Goal: Task Accomplishment & Management: Manage account settings

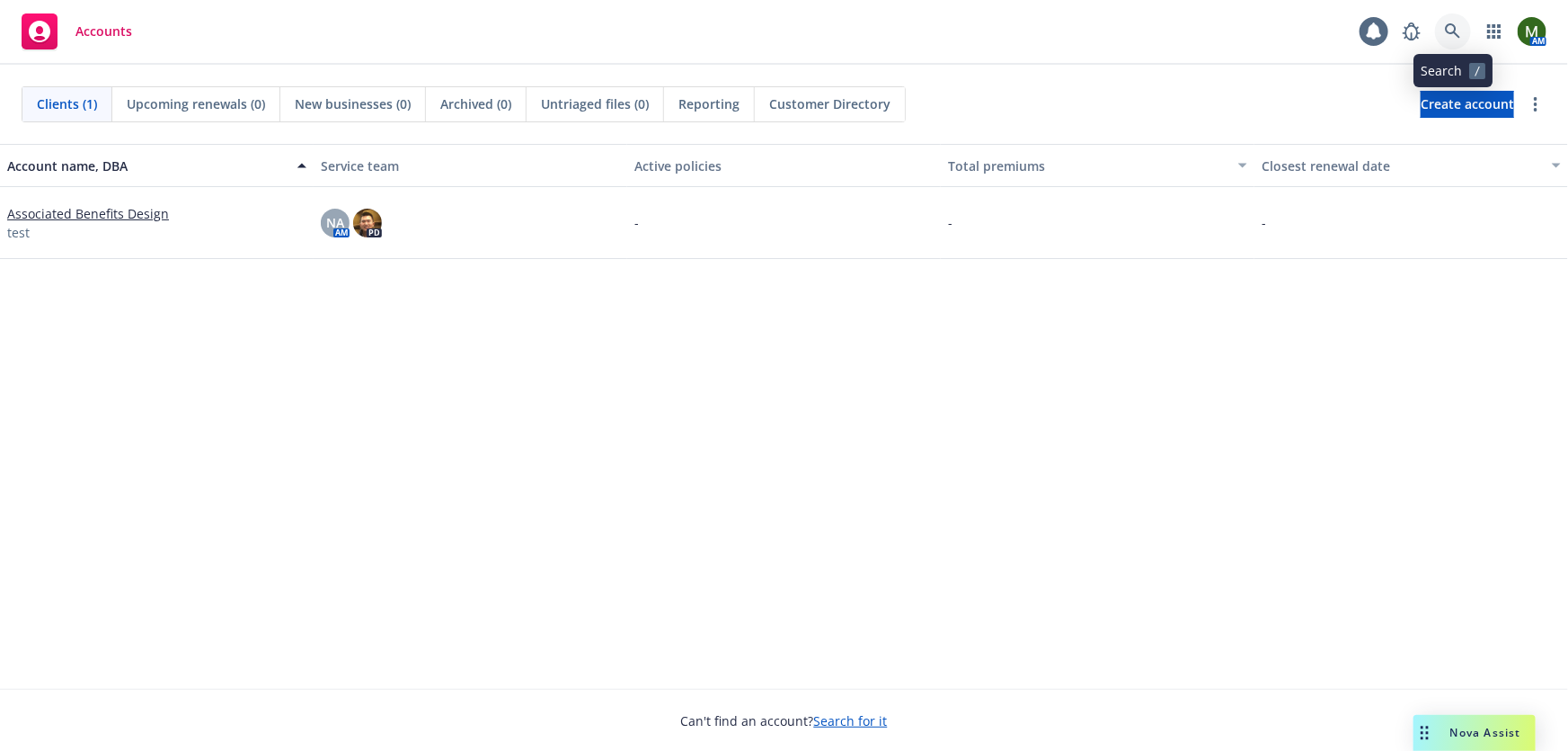
click at [1461, 26] on icon at bounding box center [1453, 31] width 16 height 16
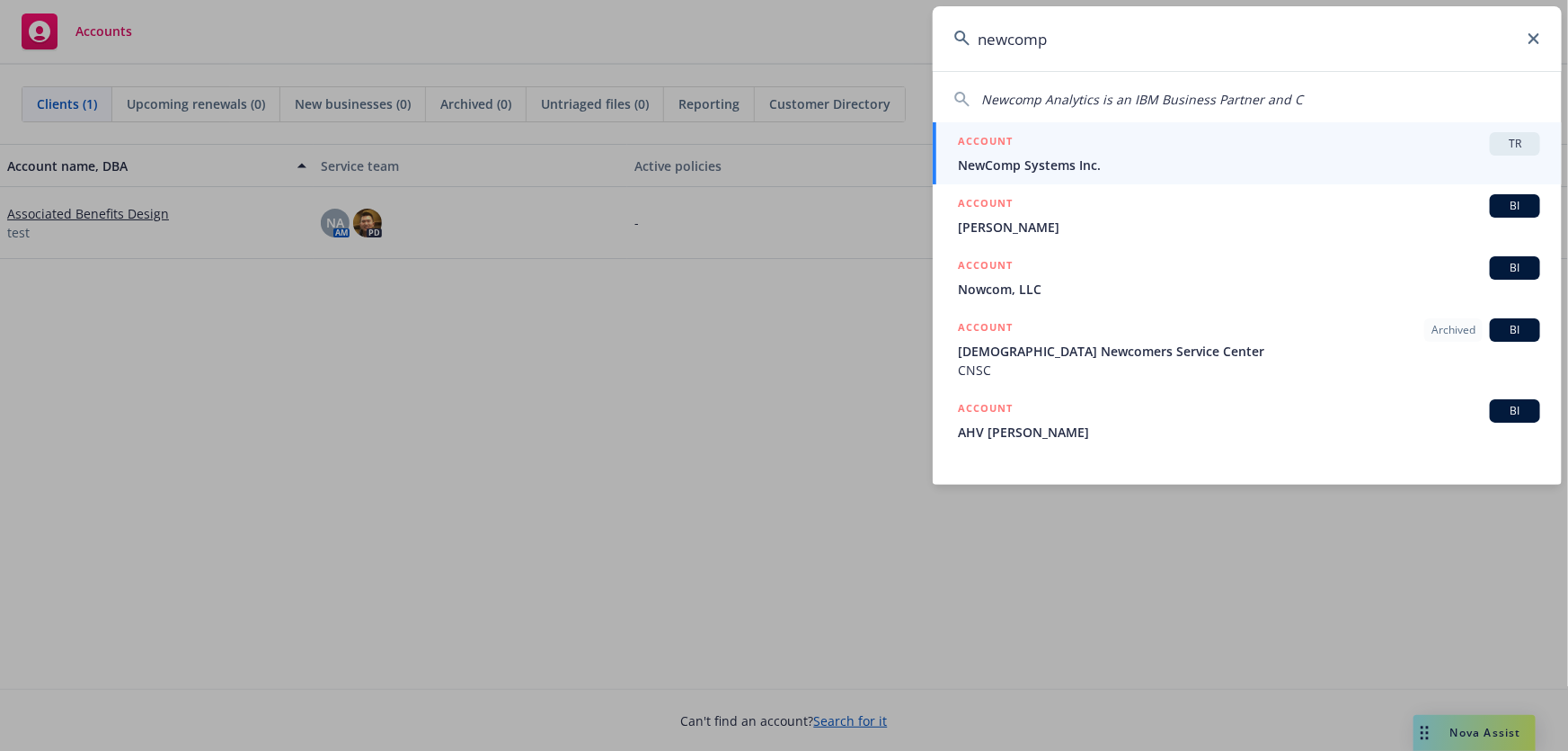
type input "newcomp"
click at [1174, 144] on div "ACCOUNT TR" at bounding box center [1249, 143] width 582 height 23
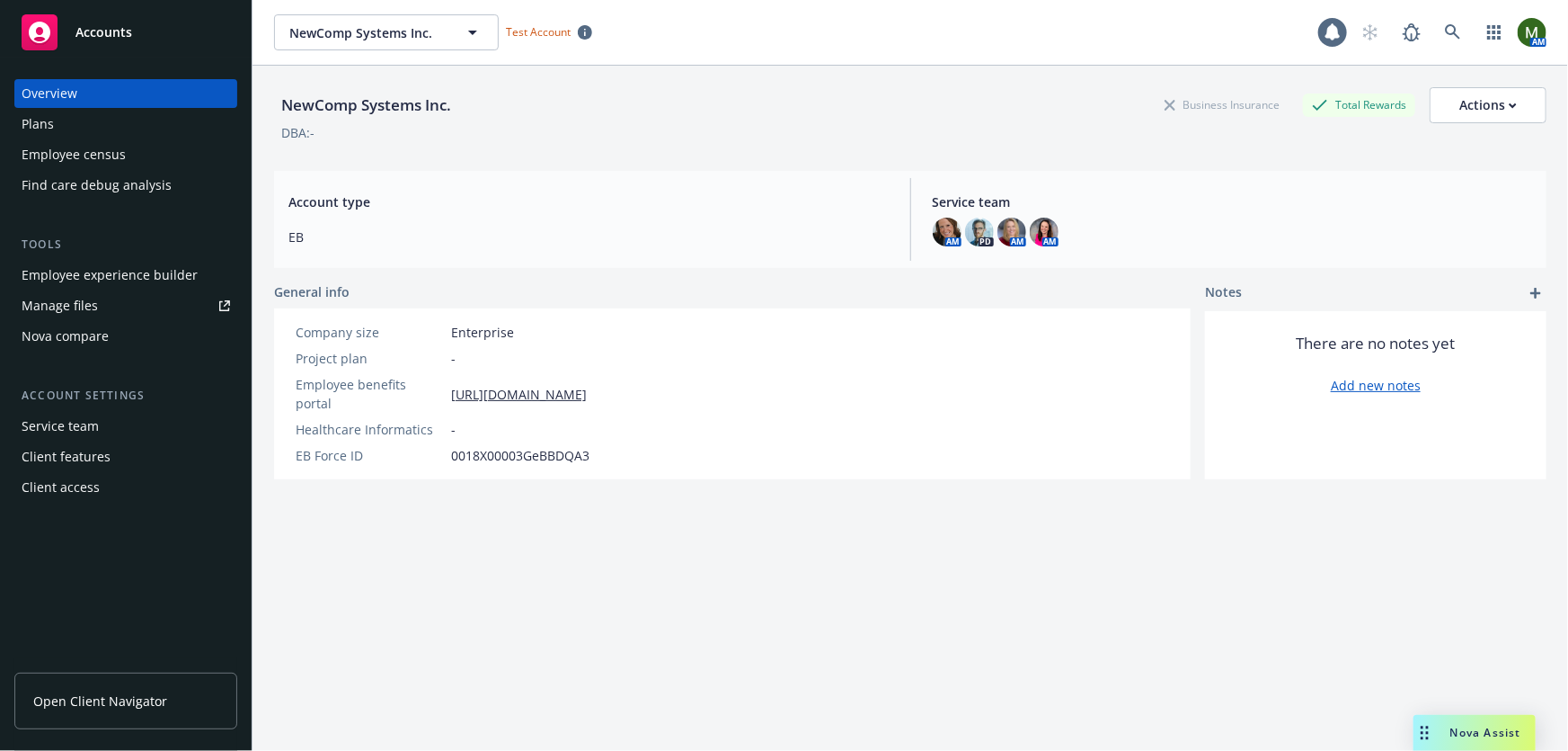
click at [84, 273] on div "Employee experience builder" at bounding box center [110, 275] width 176 height 29
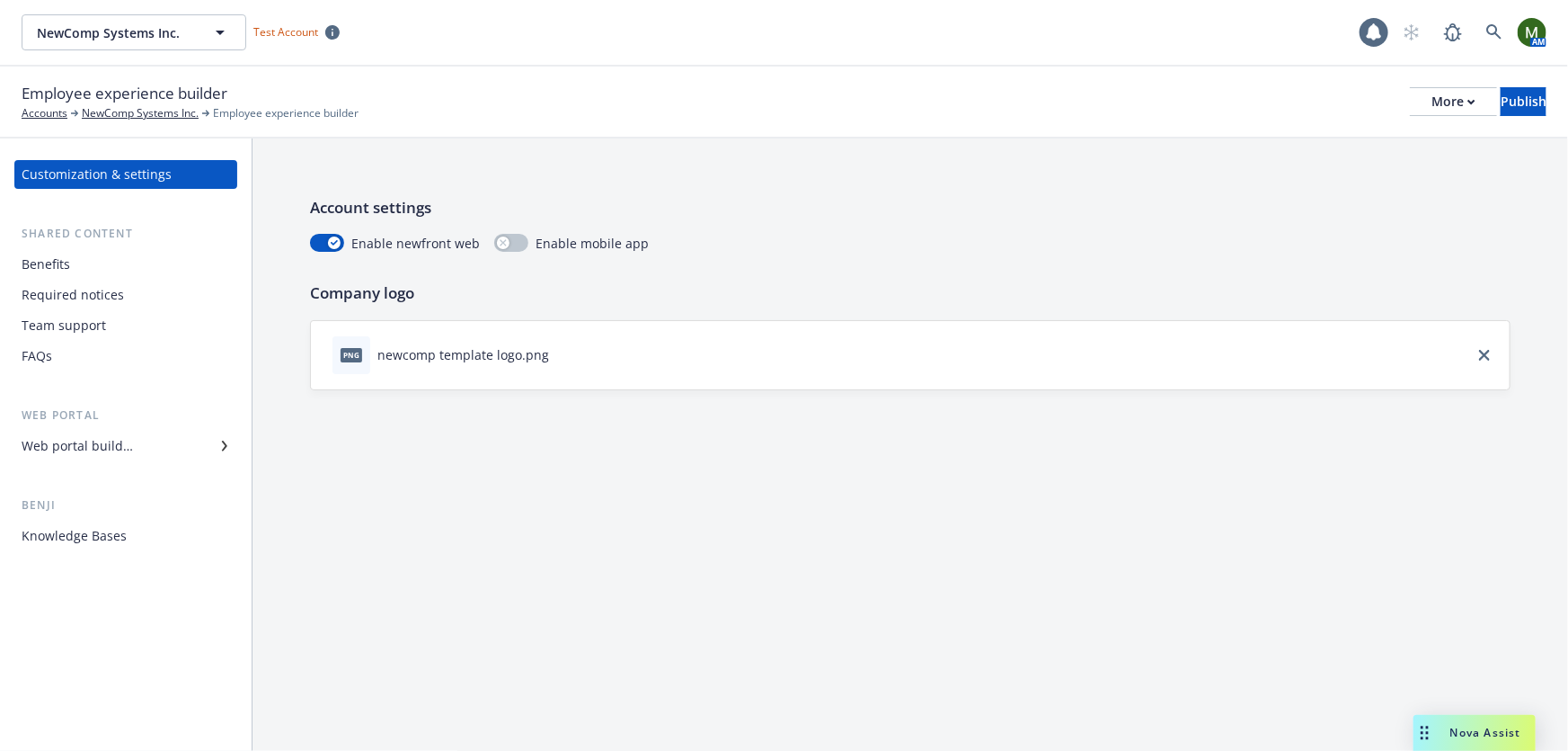
click at [115, 270] on div "Benefits" at bounding box center [126, 264] width 209 height 29
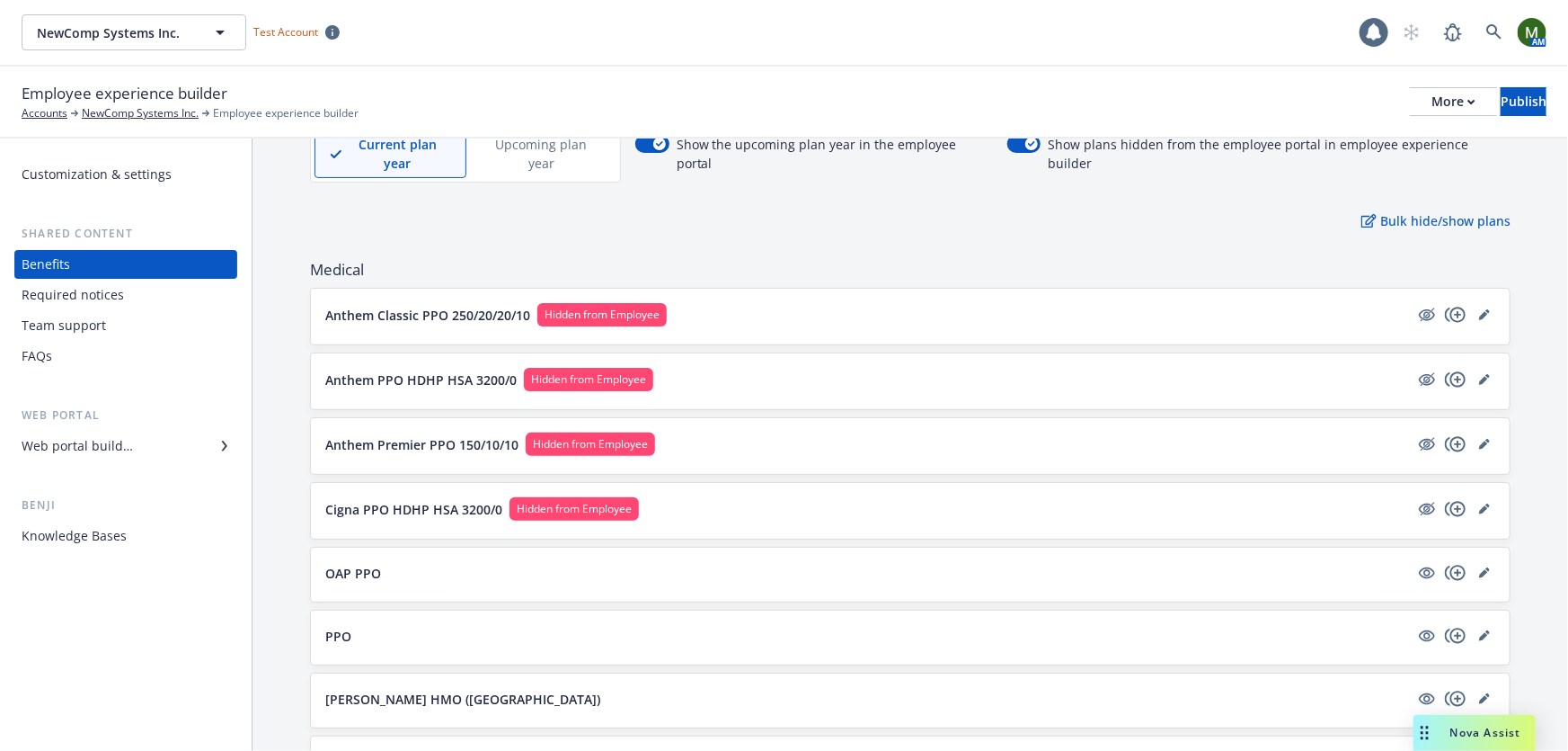
scroll to position [108, 0]
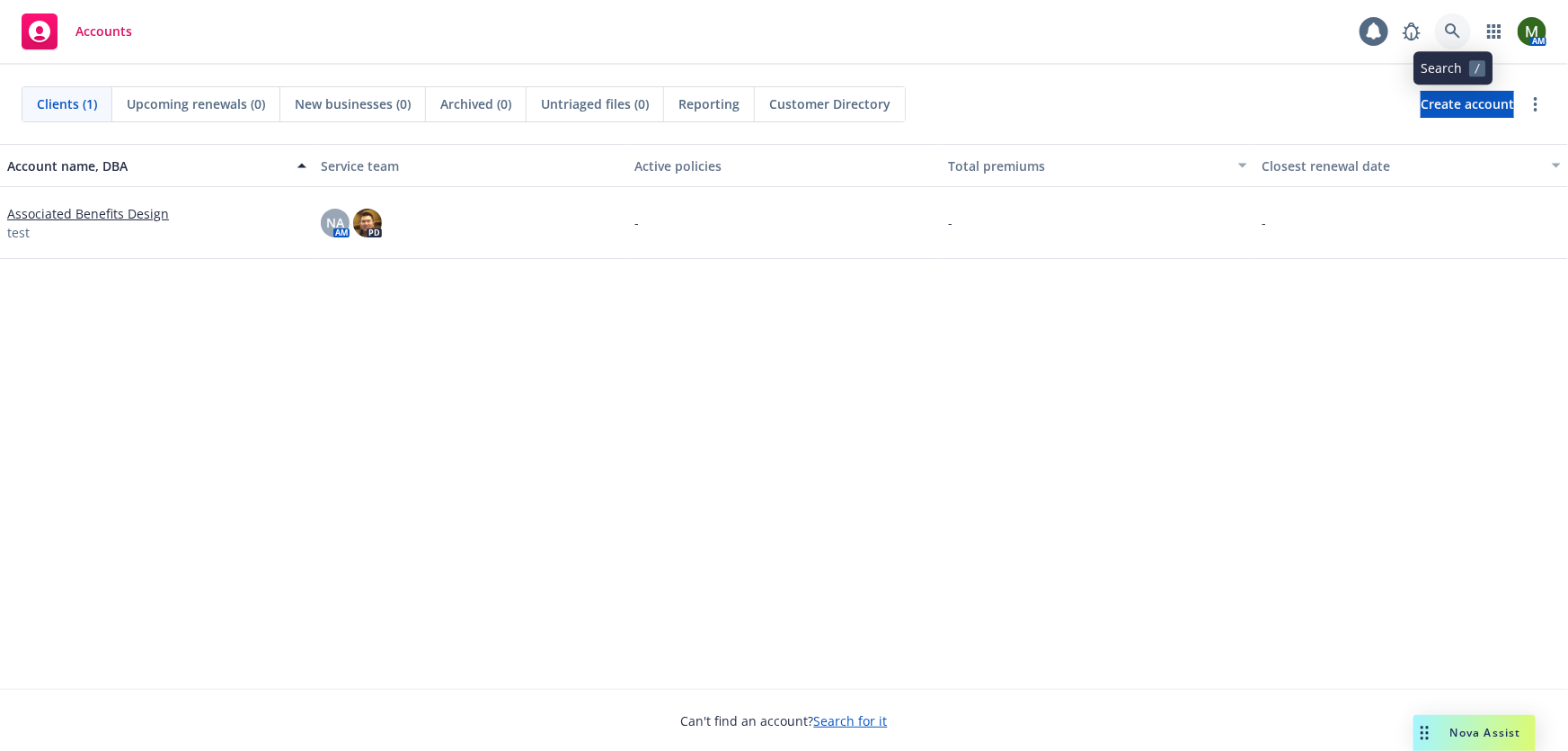
click at [1454, 30] on icon at bounding box center [1452, 30] width 15 height 15
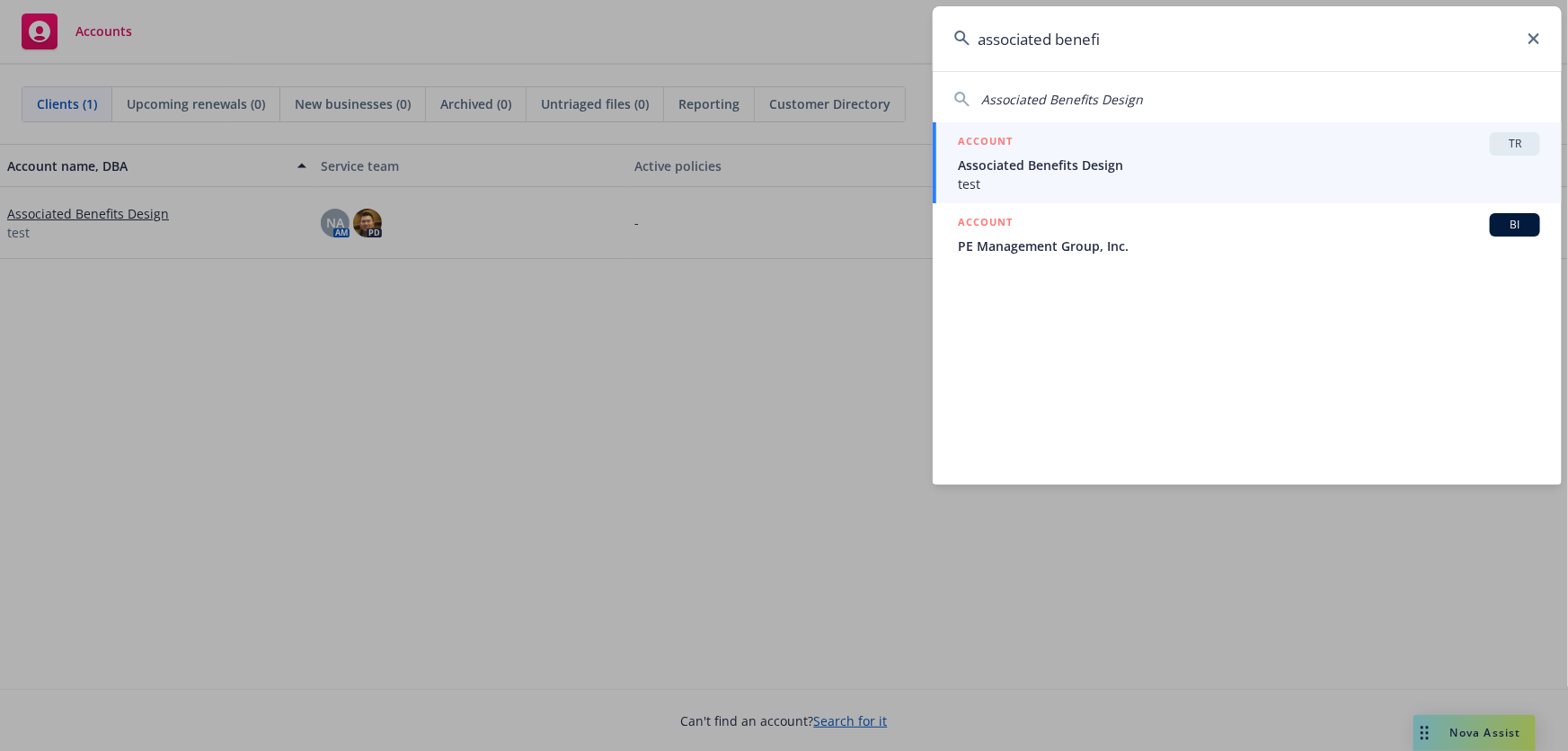
type input "associated benefi"
click at [1065, 169] on span "Associated Benefits Design" at bounding box center [1249, 165] width 582 height 19
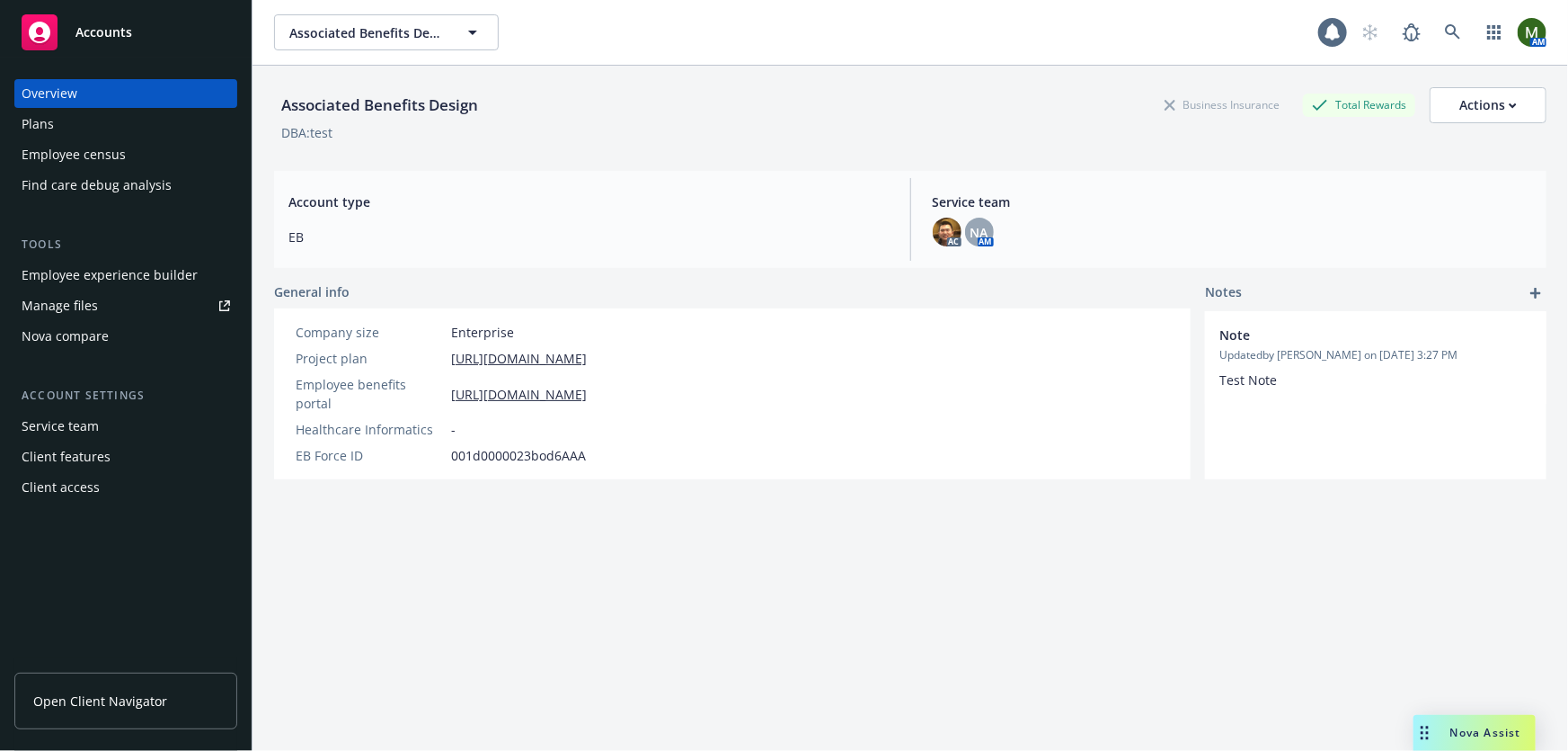
click at [130, 268] on div "Employee experience builder" at bounding box center [110, 275] width 176 height 29
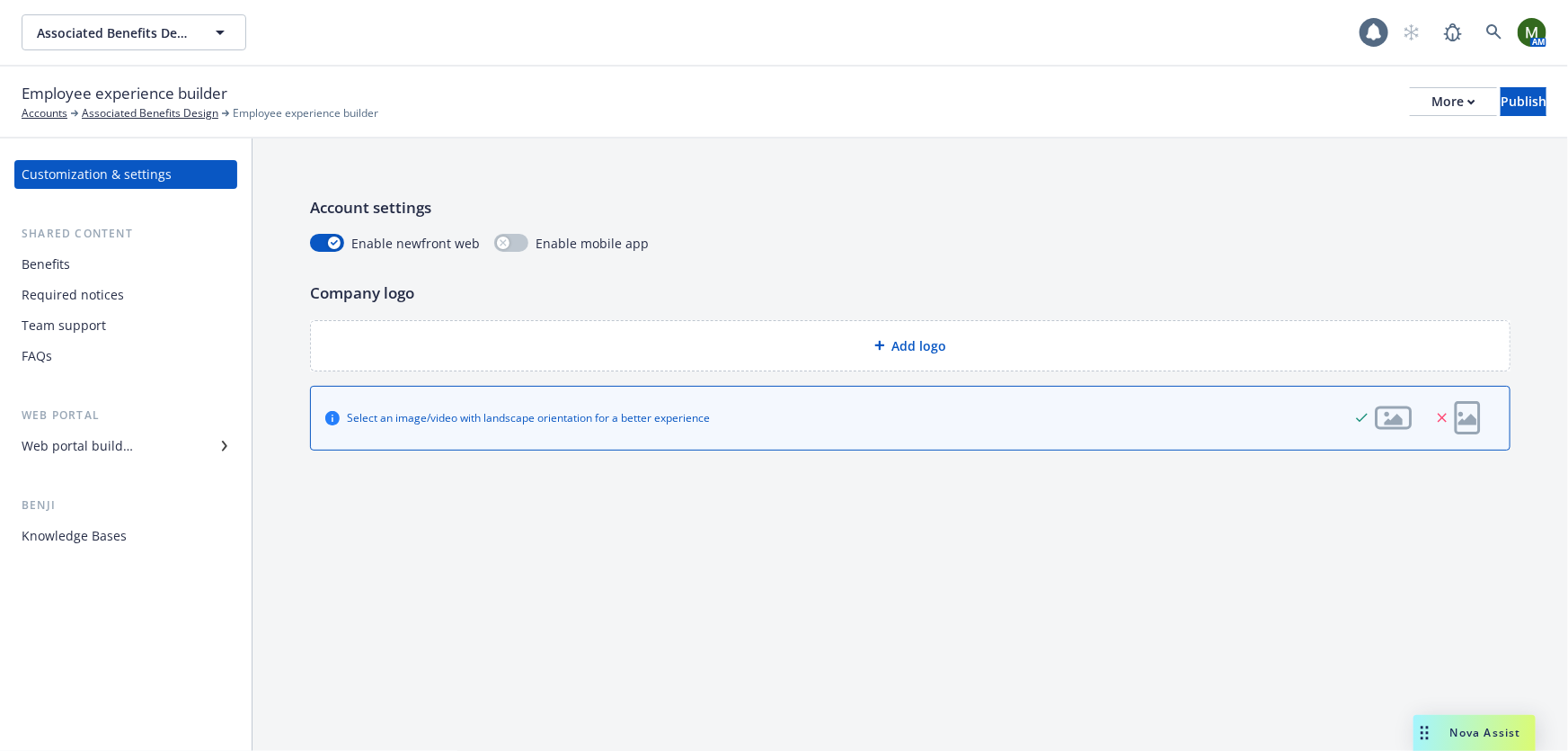
click at [76, 257] on div "Benefits" at bounding box center [126, 264] width 209 height 29
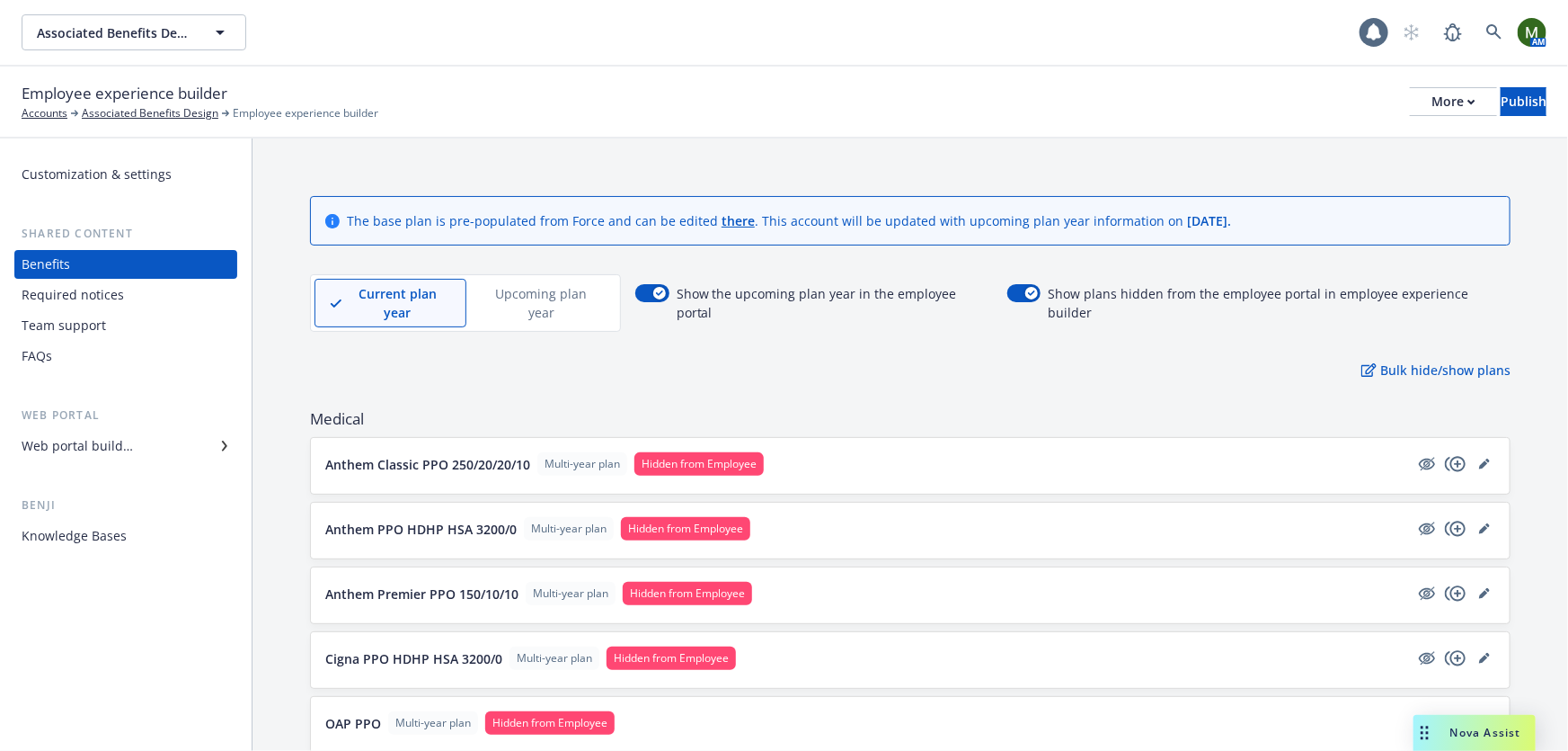
click at [580, 293] on p "Upcoming plan year" at bounding box center [542, 303] width 120 height 38
click at [387, 285] on p "Current plan year" at bounding box center [381, 303] width 105 height 38
click at [1453, 361] on p "Bulk hide/show plans" at bounding box center [1435, 370] width 149 height 19
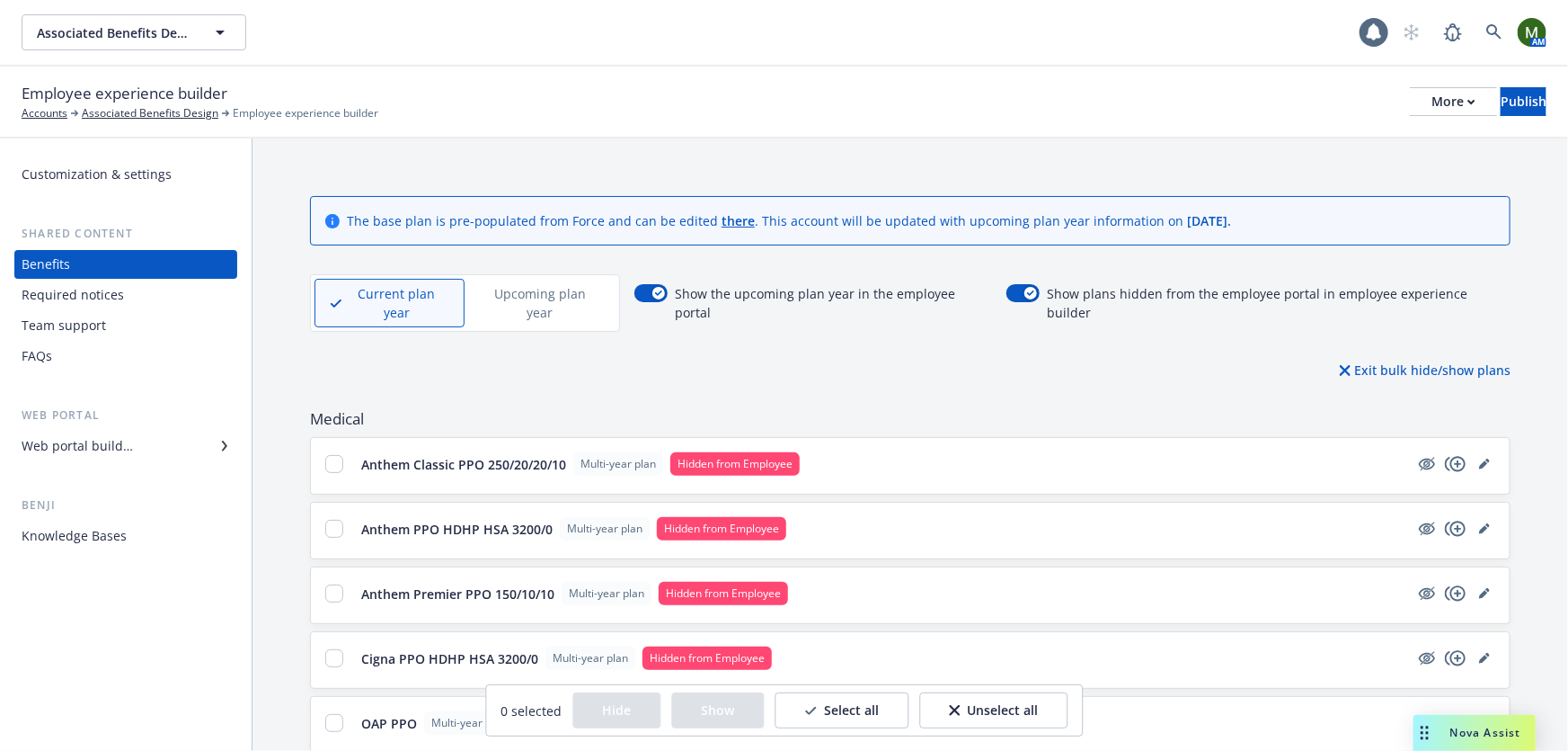
click at [878, 707] on button "Select all" at bounding box center [841, 710] width 134 height 36
checkbox input "true"
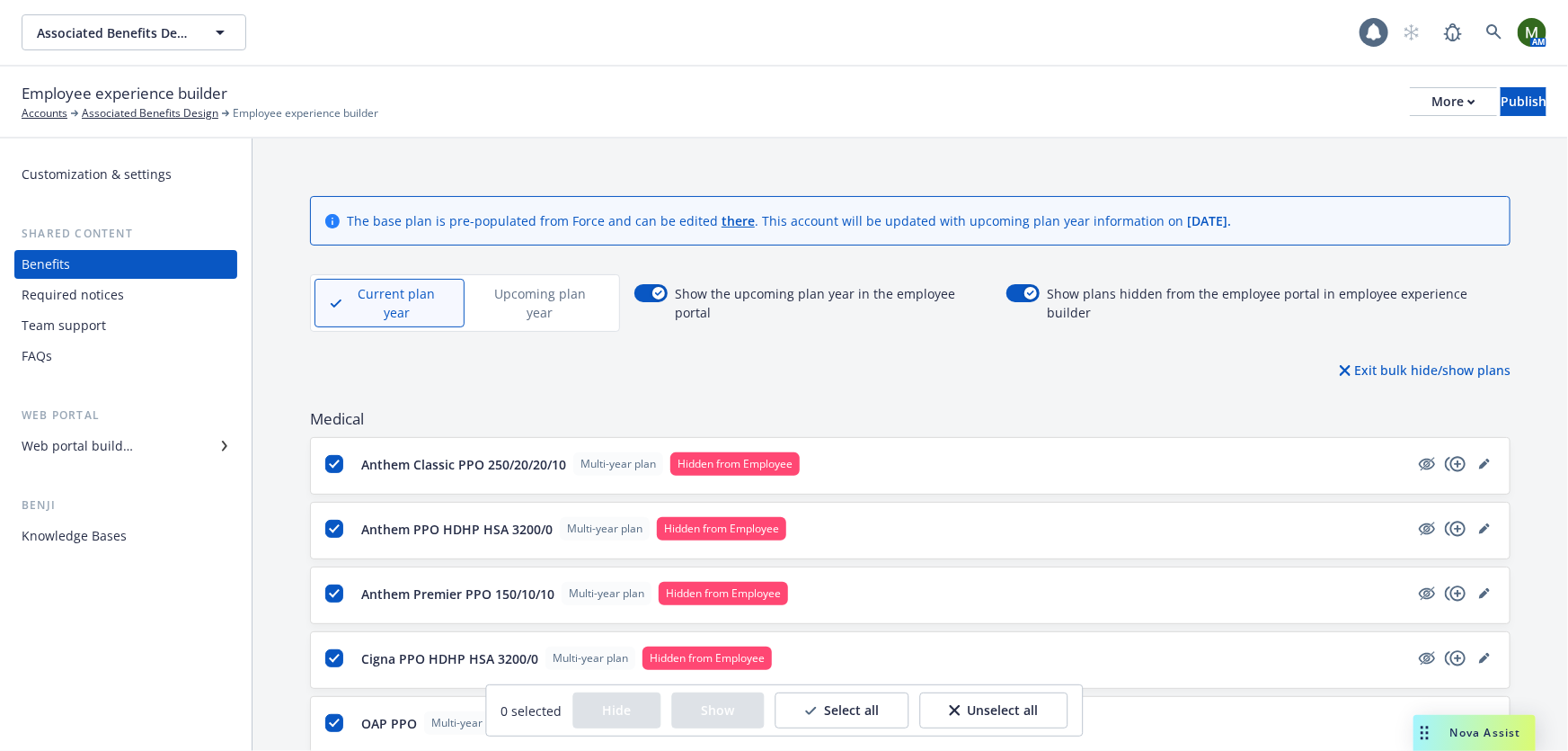
checkbox input "true"
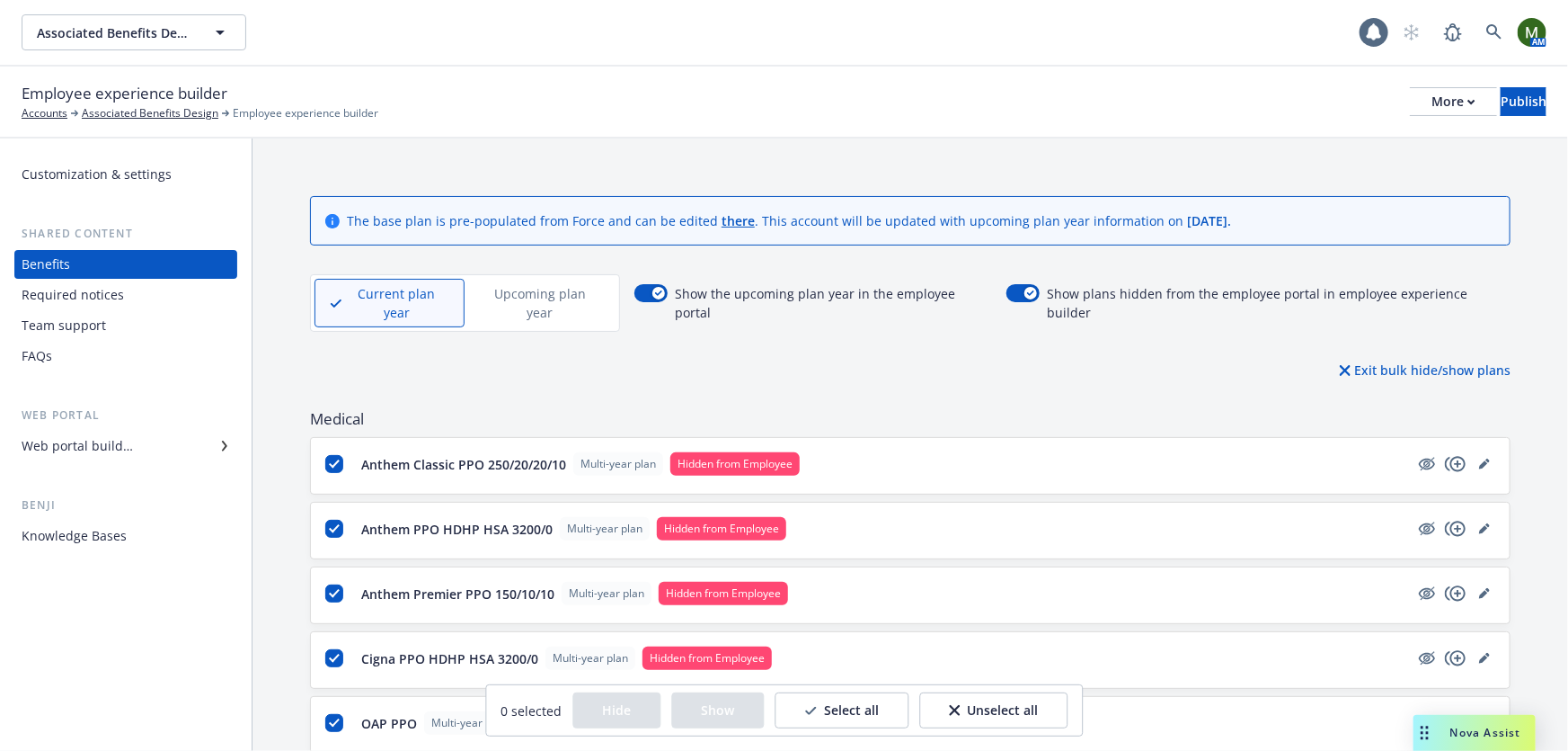
checkbox input "true"
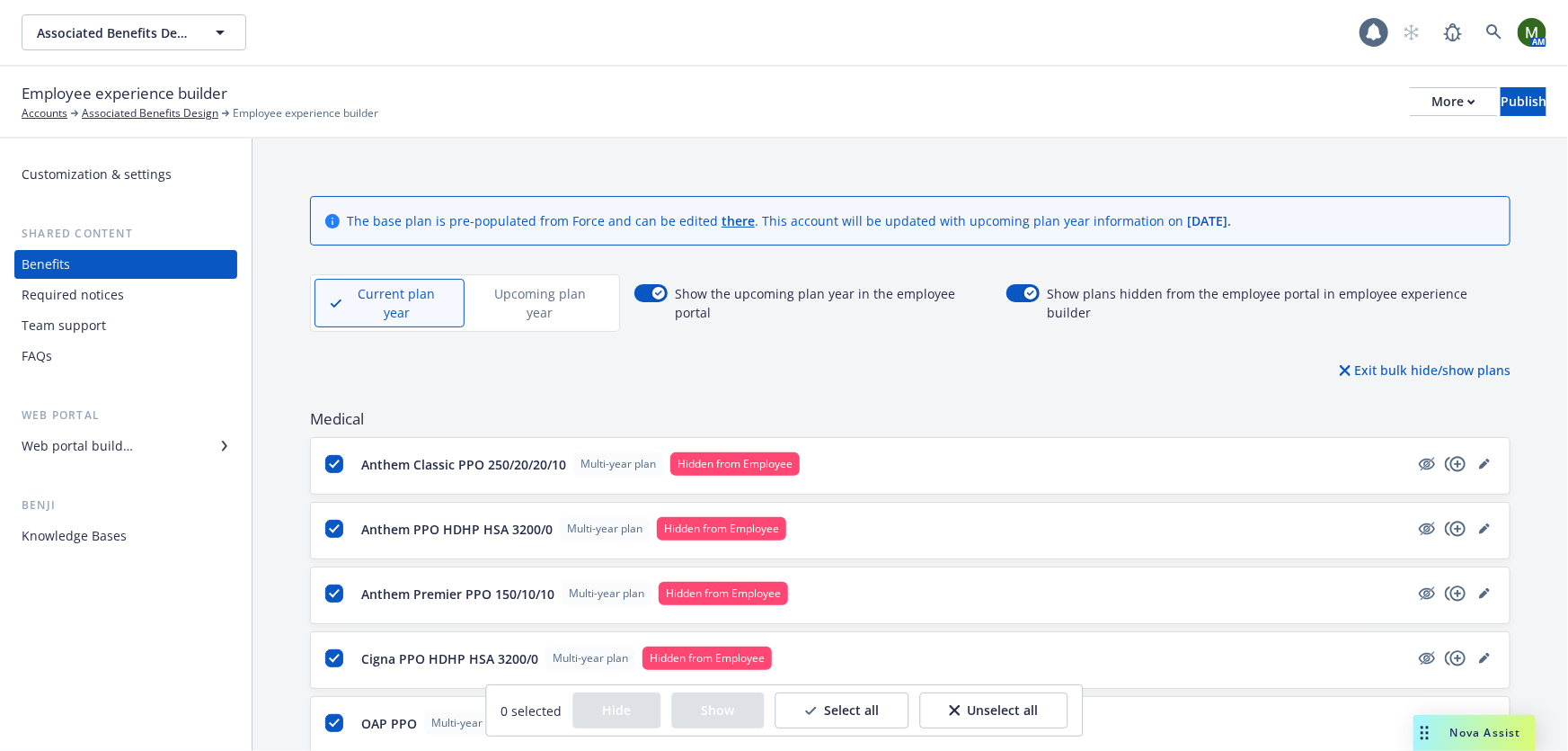
checkbox input "true"
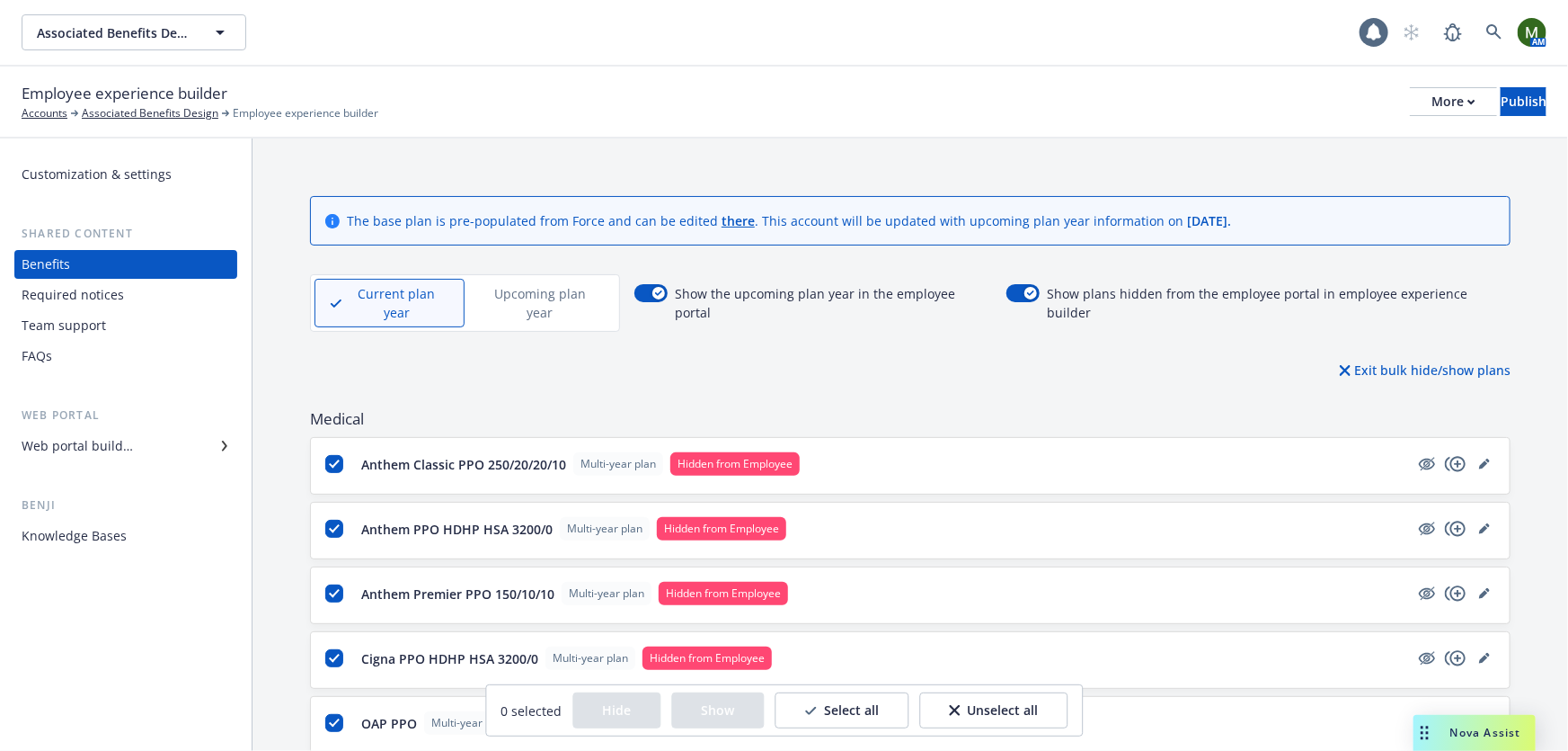
checkbox input "true"
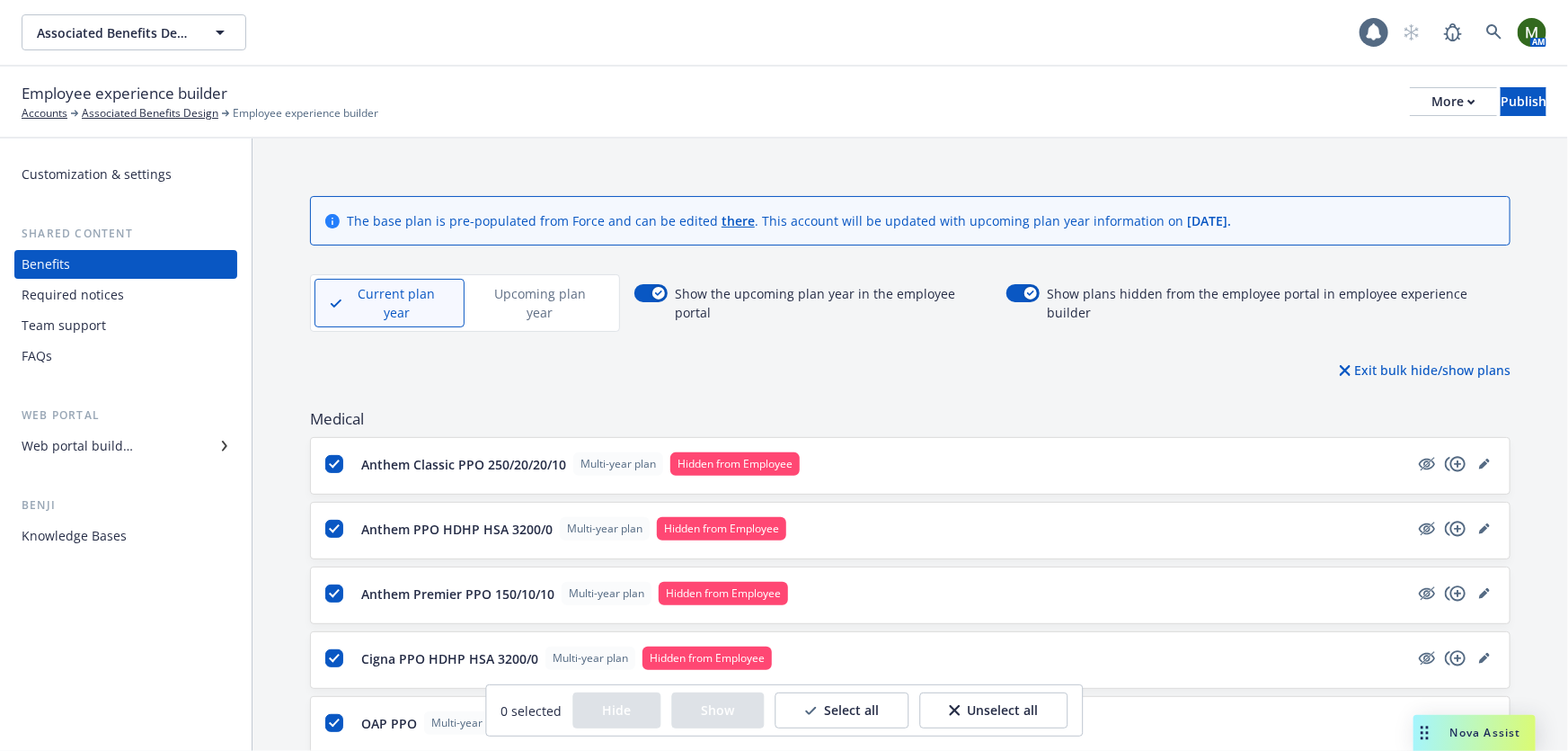
checkbox input "true"
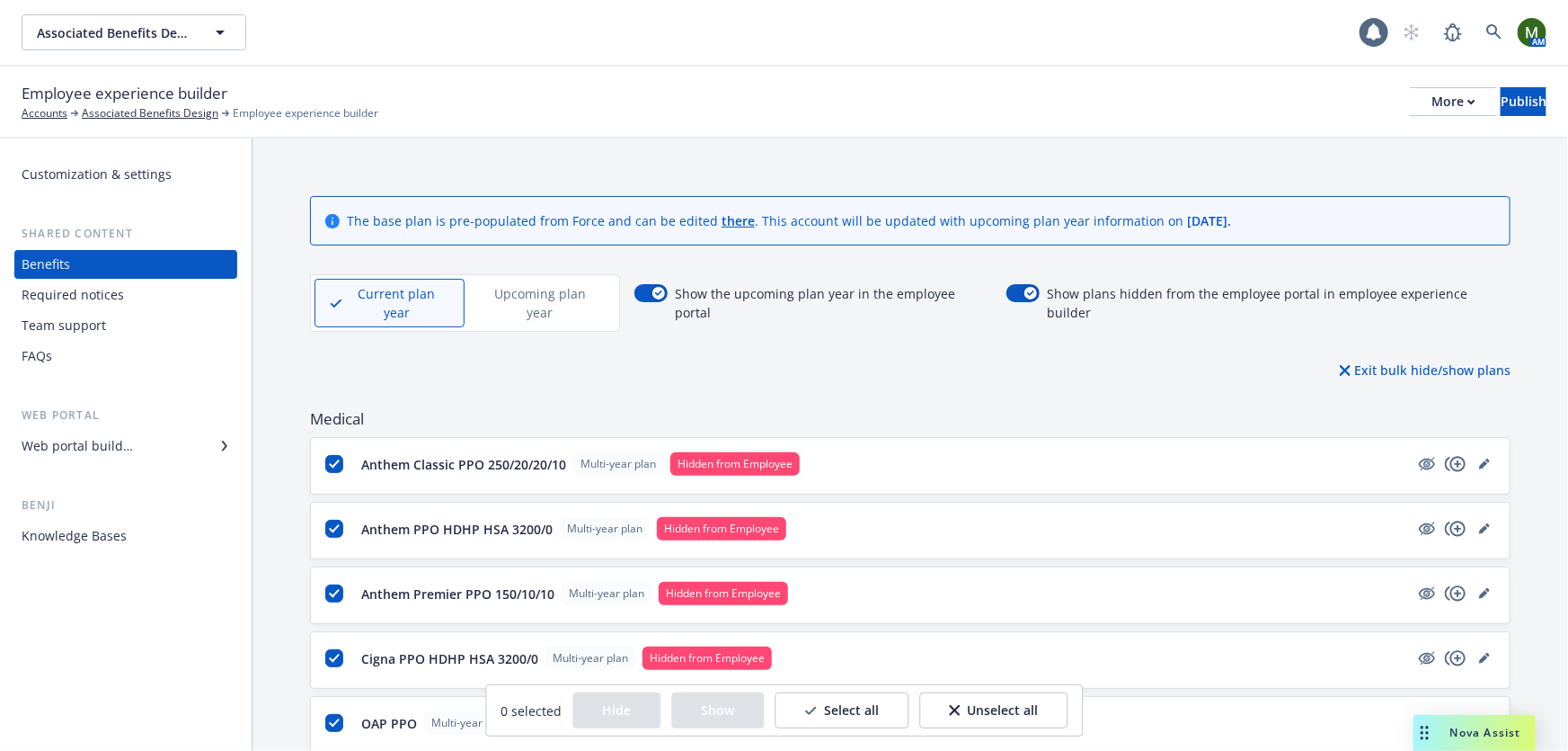
checkbox input "true"
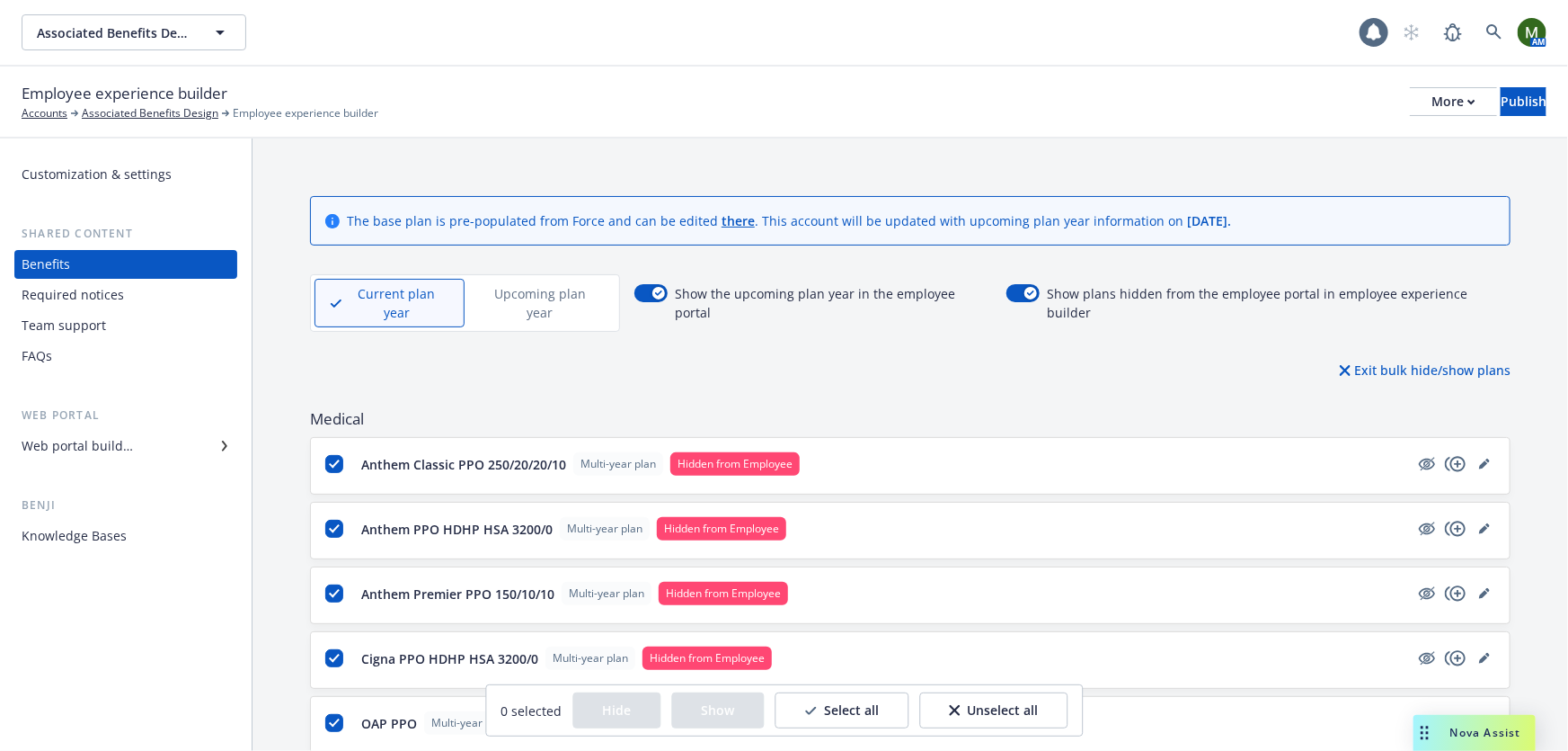
checkbox input "true"
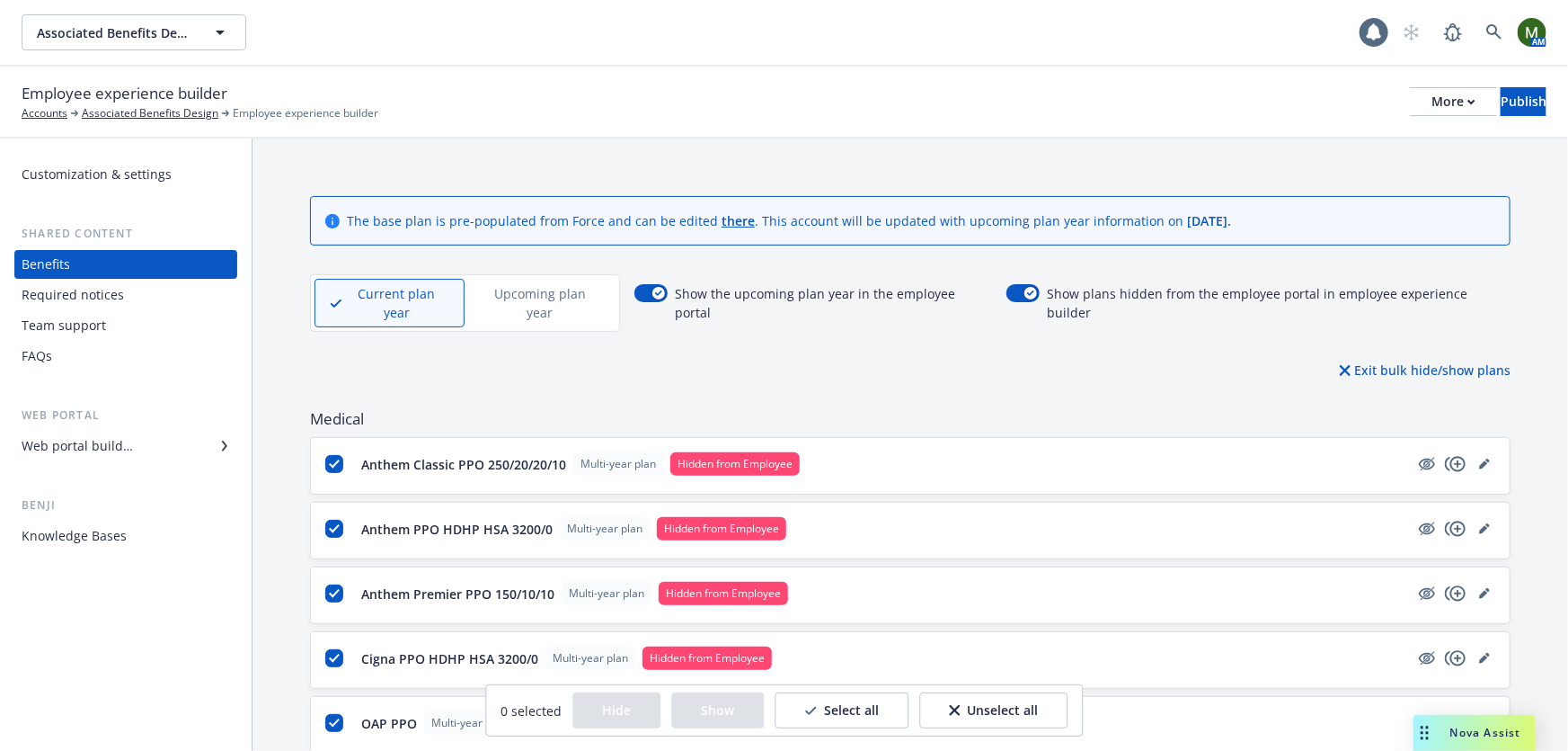
checkbox input "true"
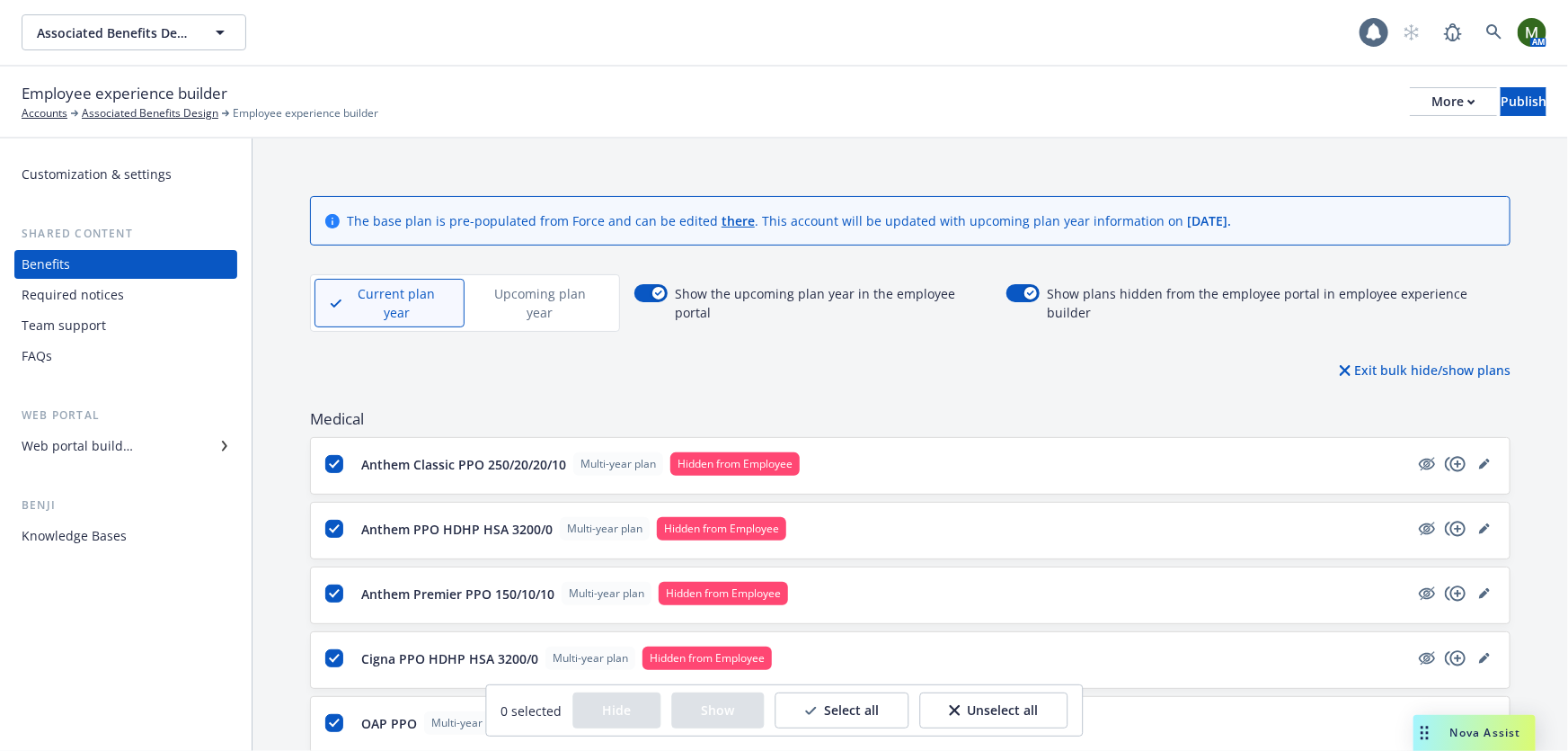
checkbox input "true"
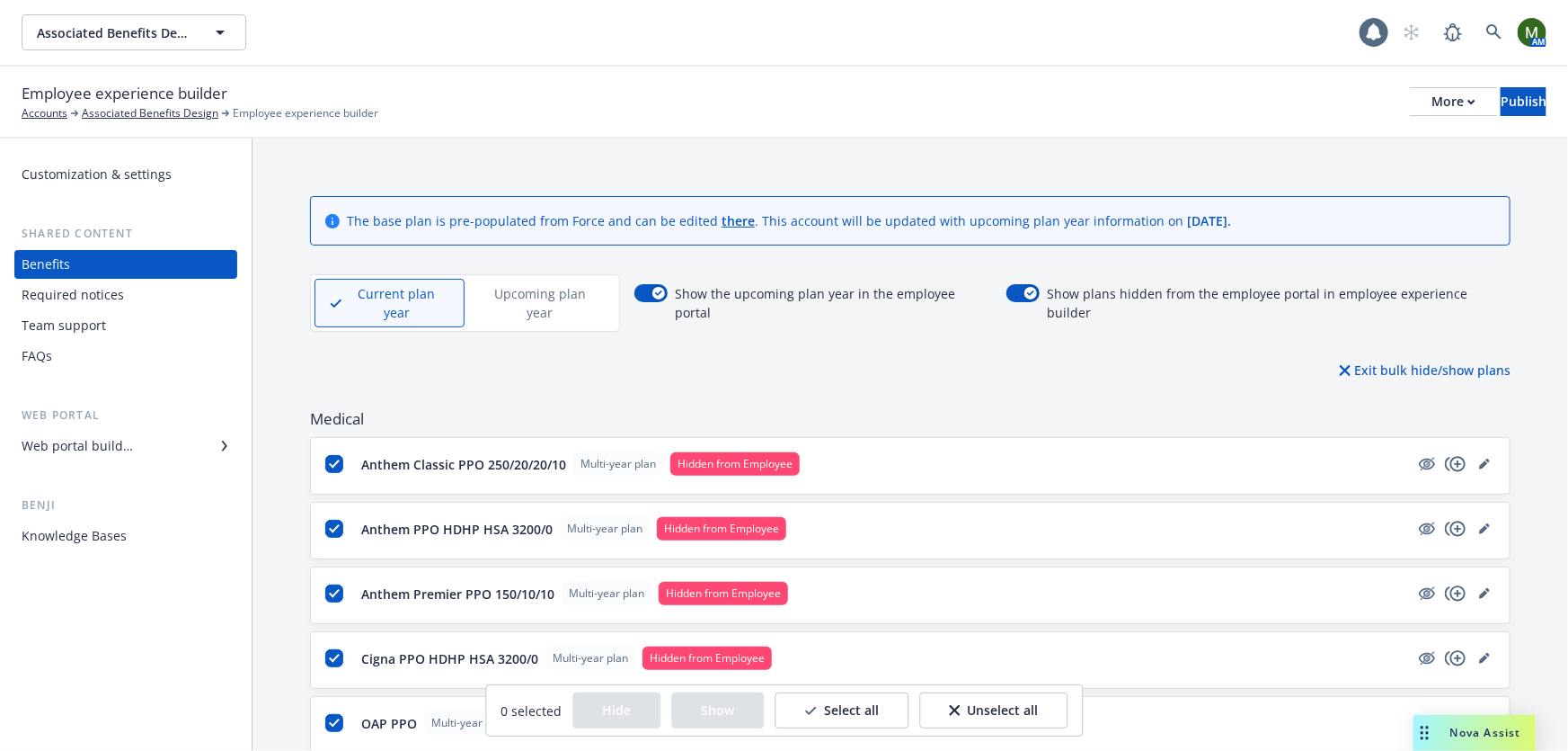
checkbox input "true"
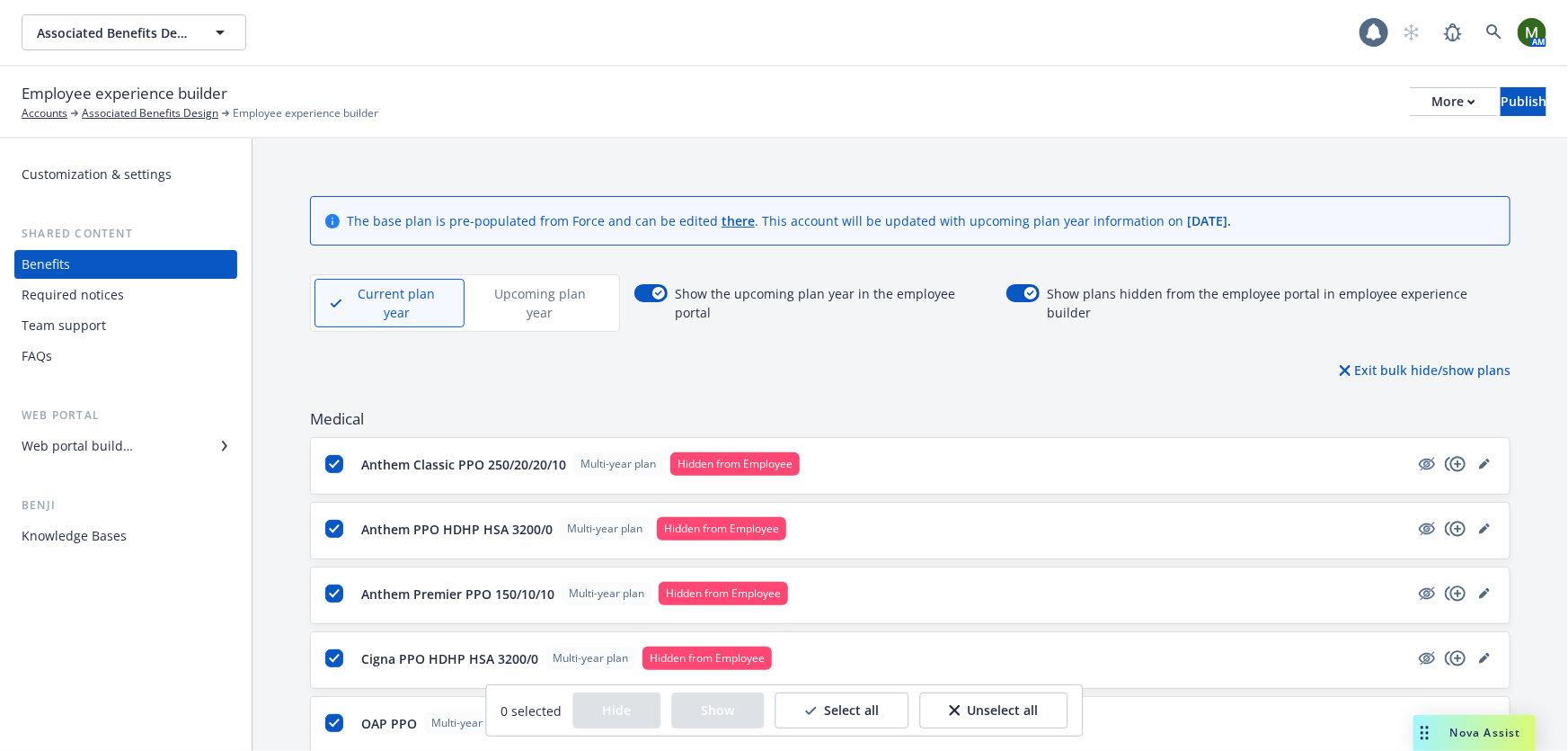
checkbox input "true"
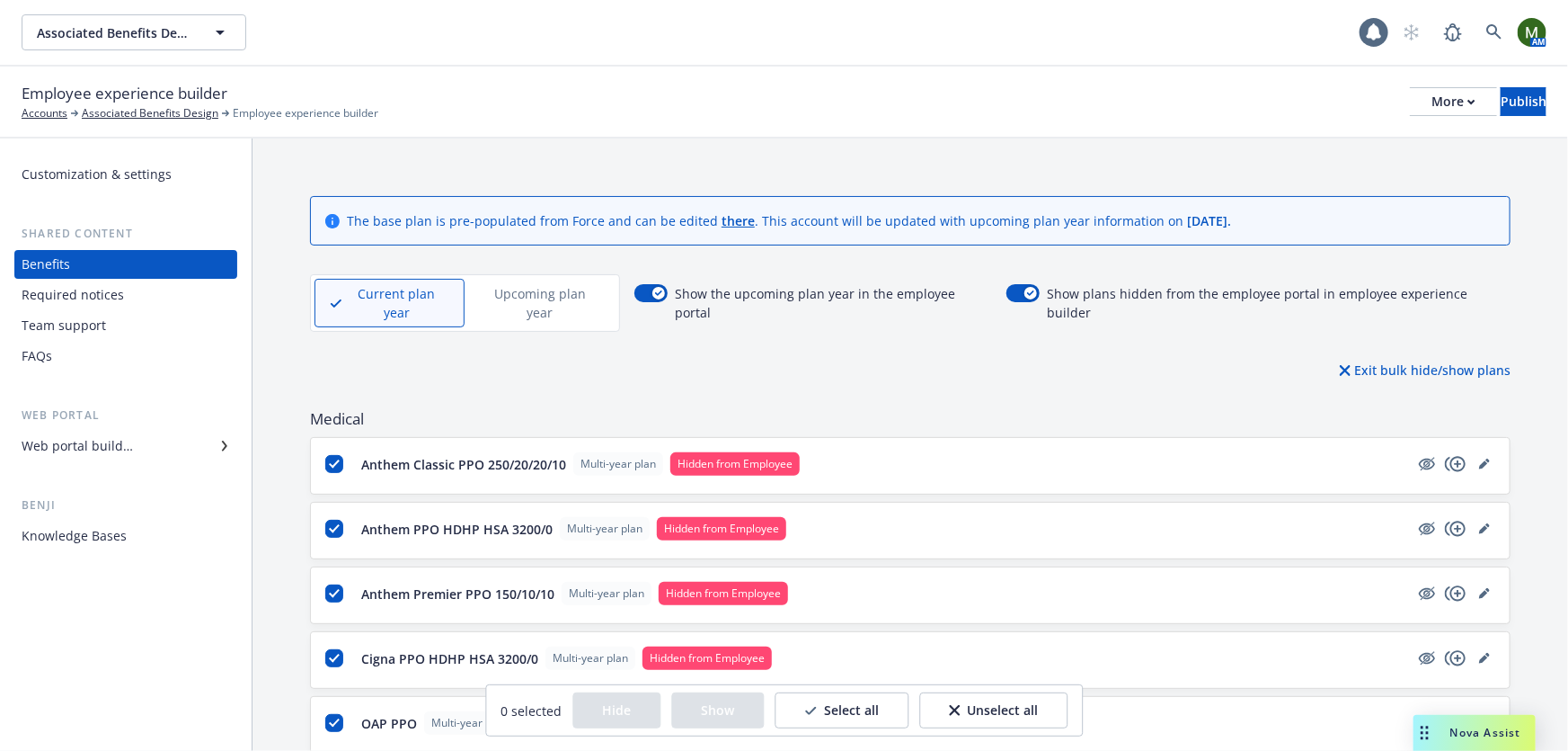
checkbox input "true"
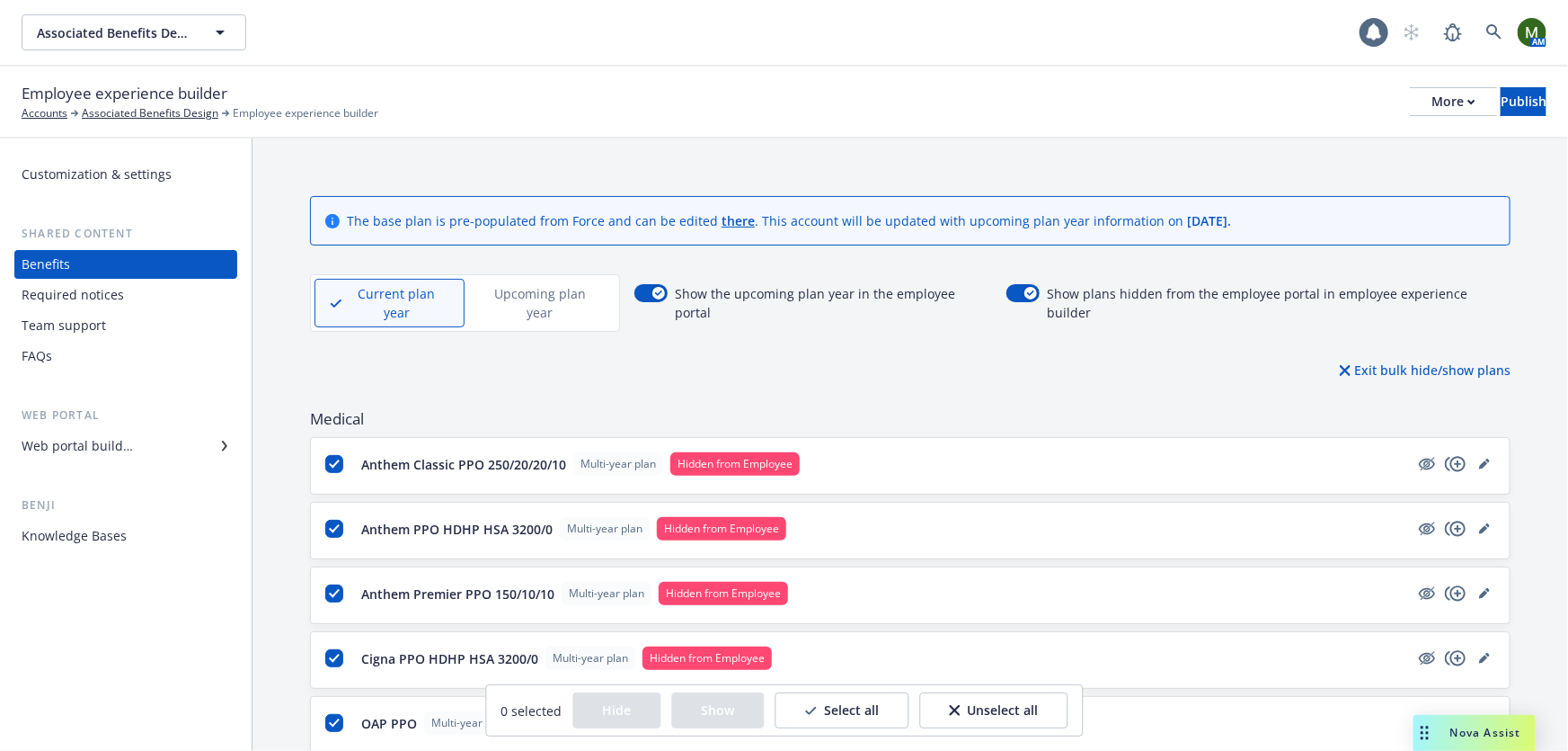
checkbox input "true"
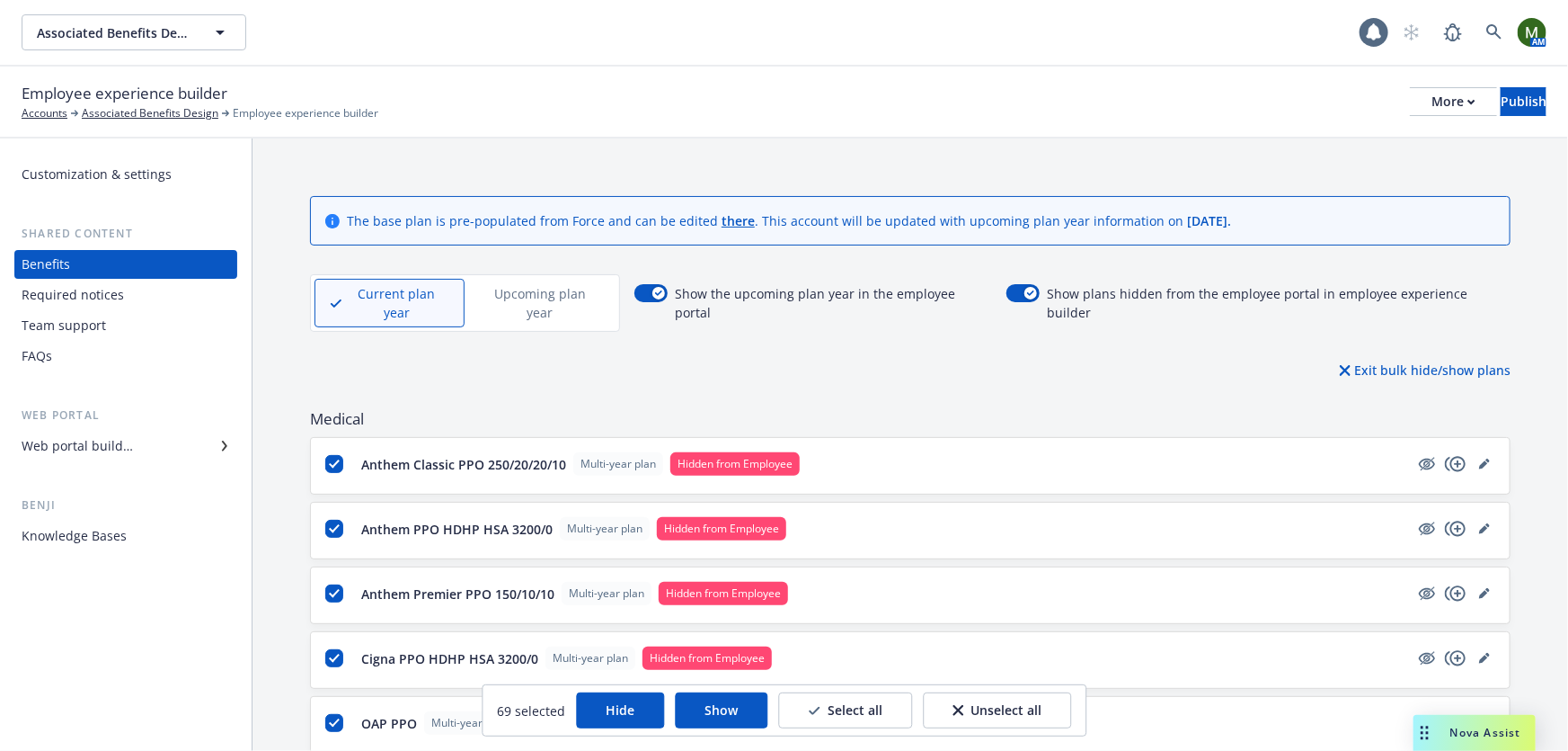
click at [628, 715] on button "Hide" at bounding box center [620, 710] width 88 height 36
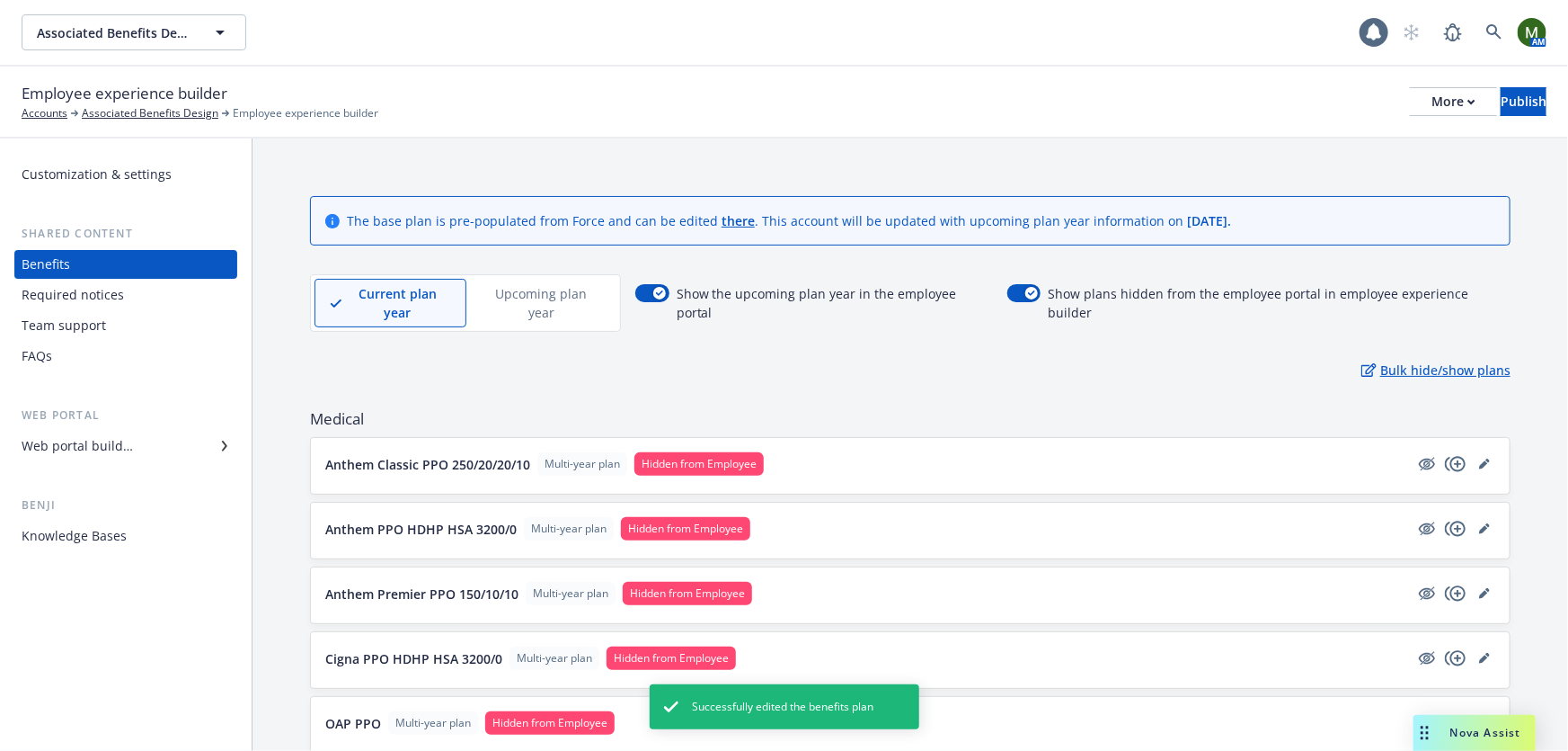
click at [1403, 361] on p "Bulk hide/show plans" at bounding box center [1435, 370] width 149 height 19
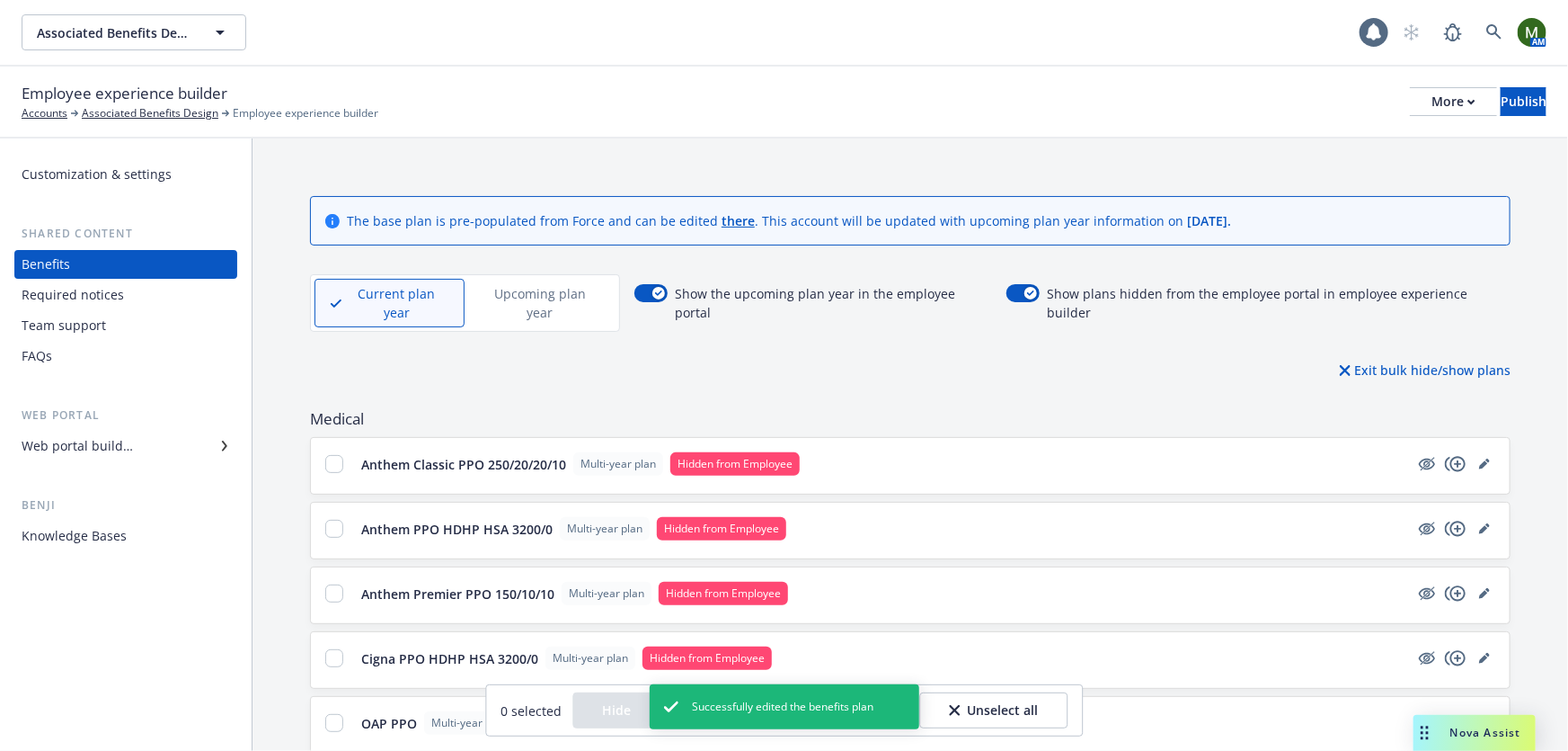
click at [812, 361] on div "Exit bulk hide/show plans" at bounding box center [910, 370] width 1201 height 19
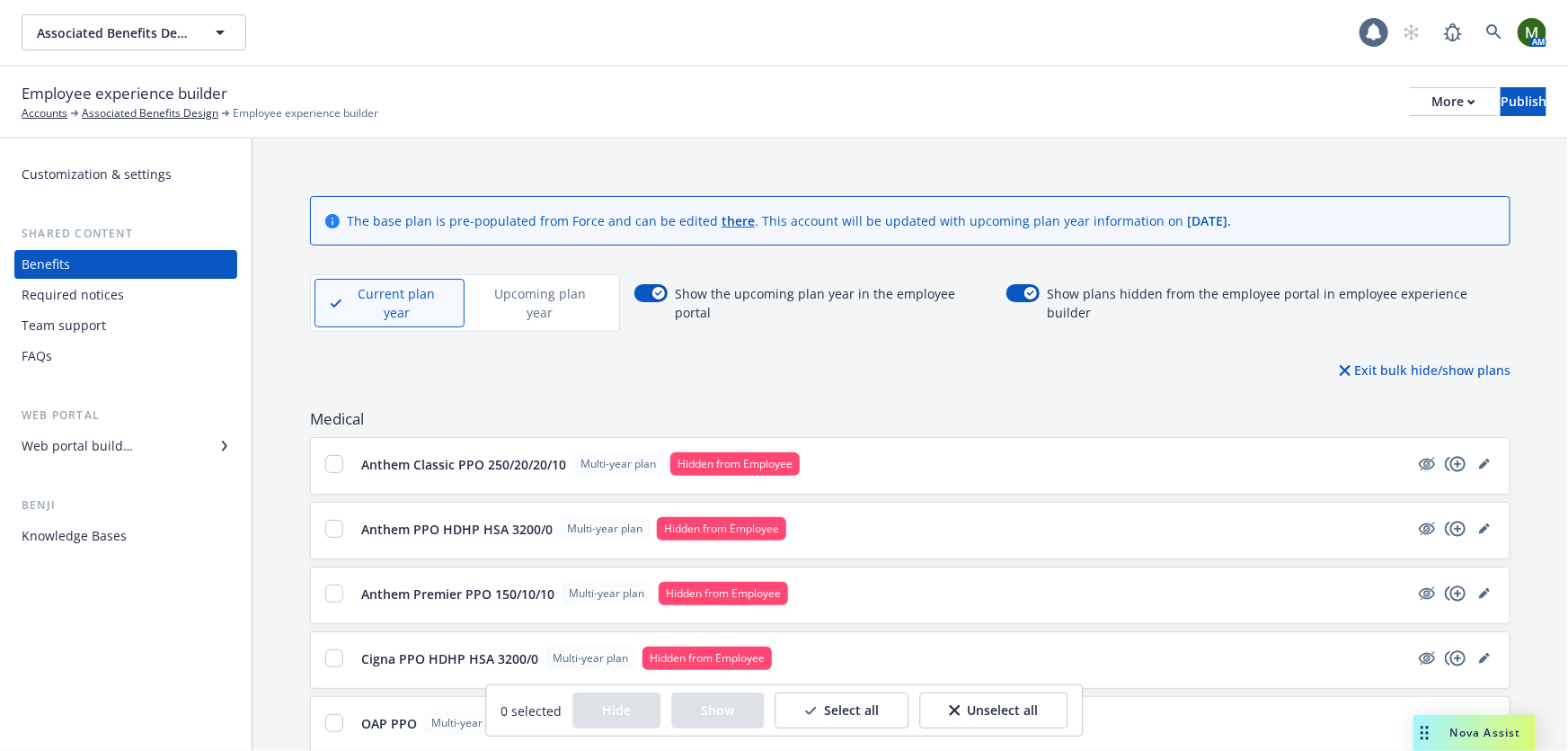
drag, startPoint x: 950, startPoint y: 712, endPoint x: 880, endPoint y: 710, distance: 70.0
click at [880, 710] on div "Select all Unselect all" at bounding box center [920, 710] width 292 height 36
click at [879, 710] on button "Select all" at bounding box center [841, 710] width 134 height 36
checkbox input "true"
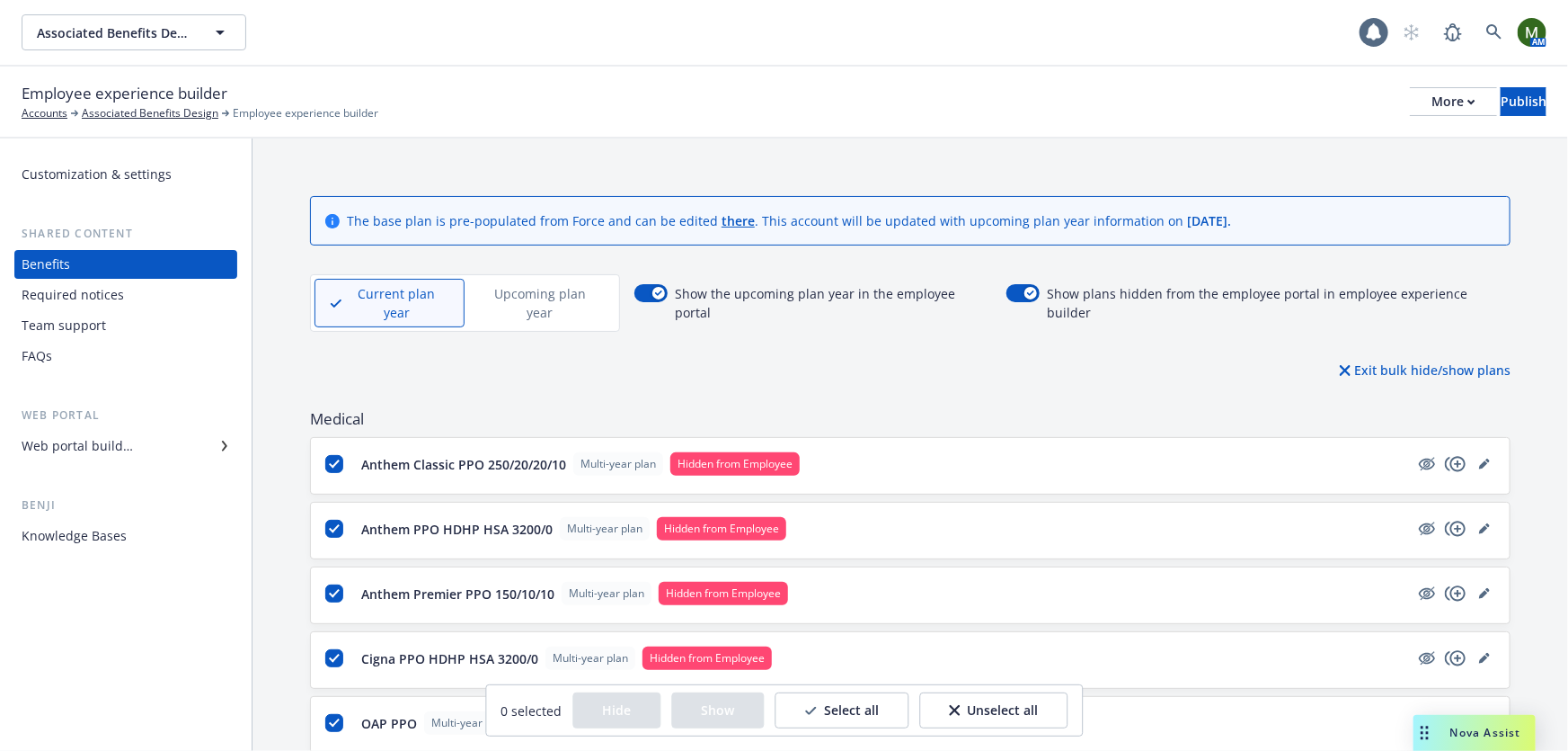
checkbox input "true"
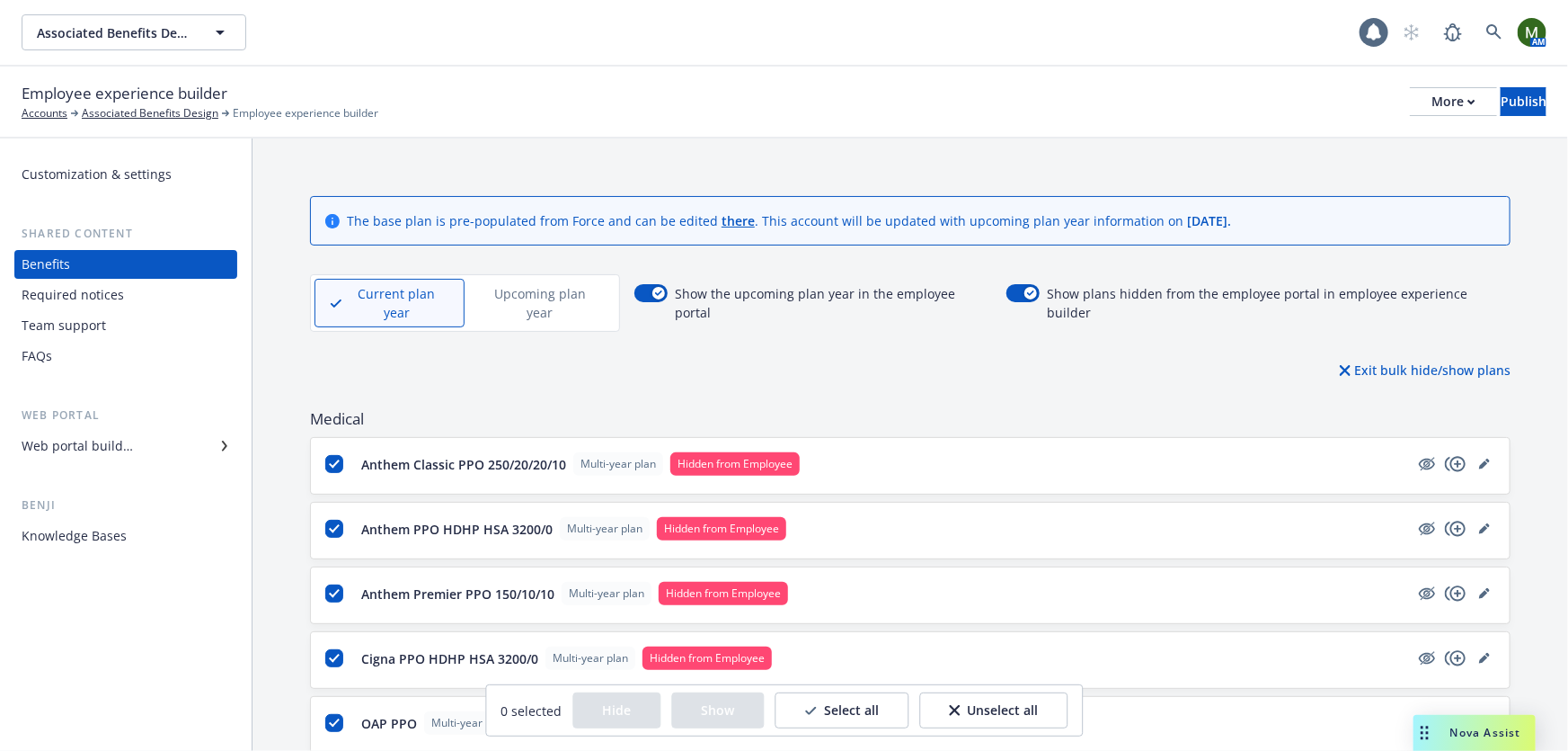
checkbox input "true"
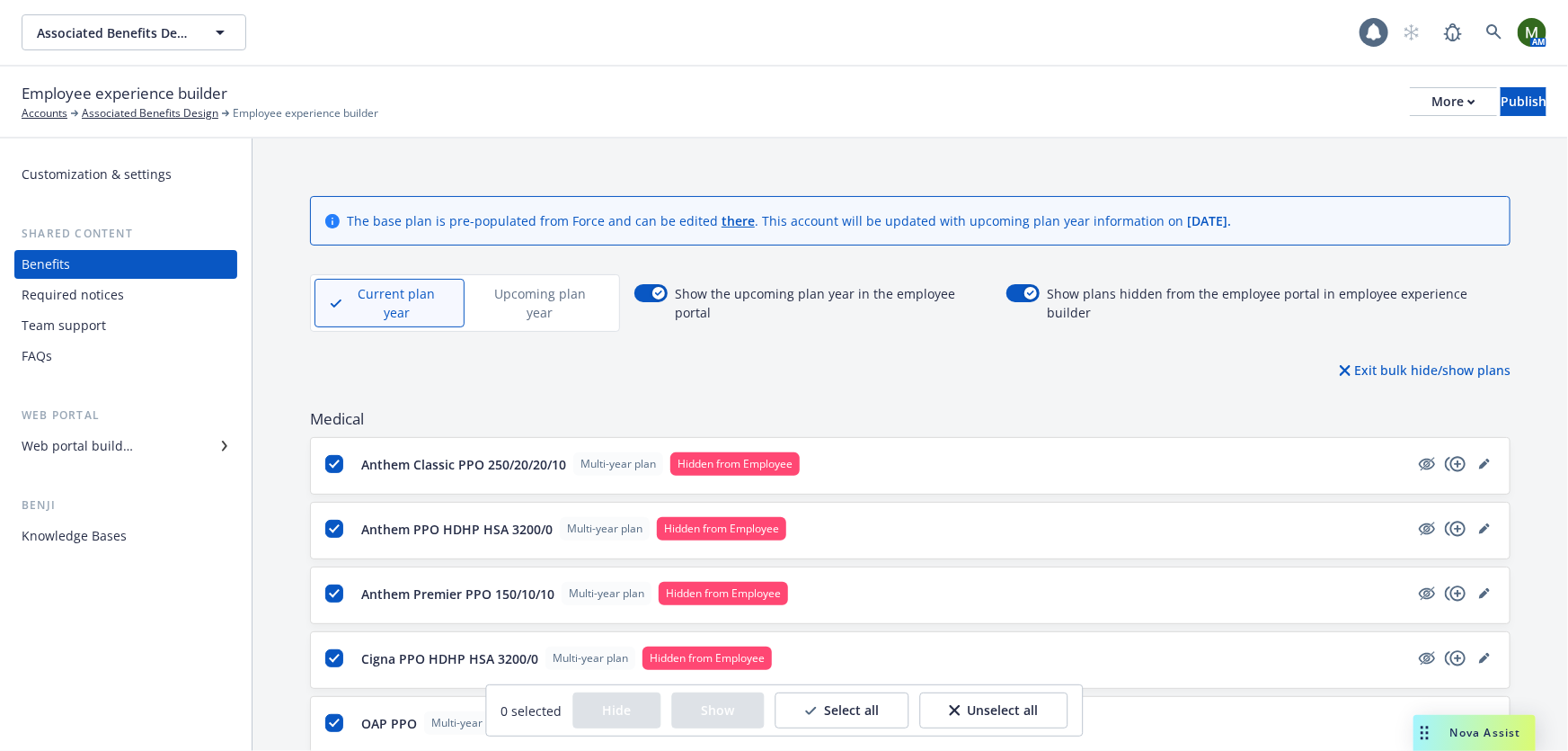
checkbox input "true"
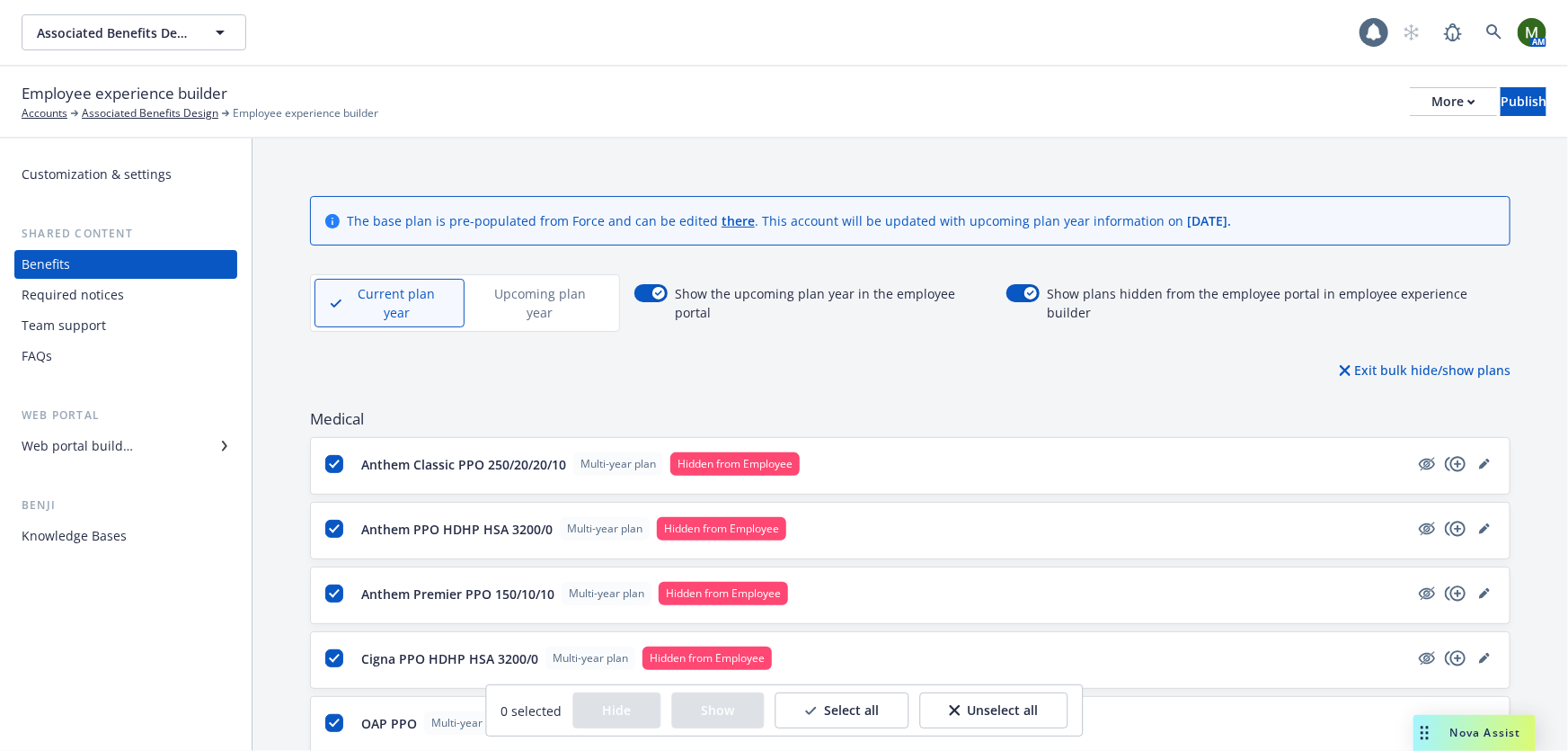
checkbox input "true"
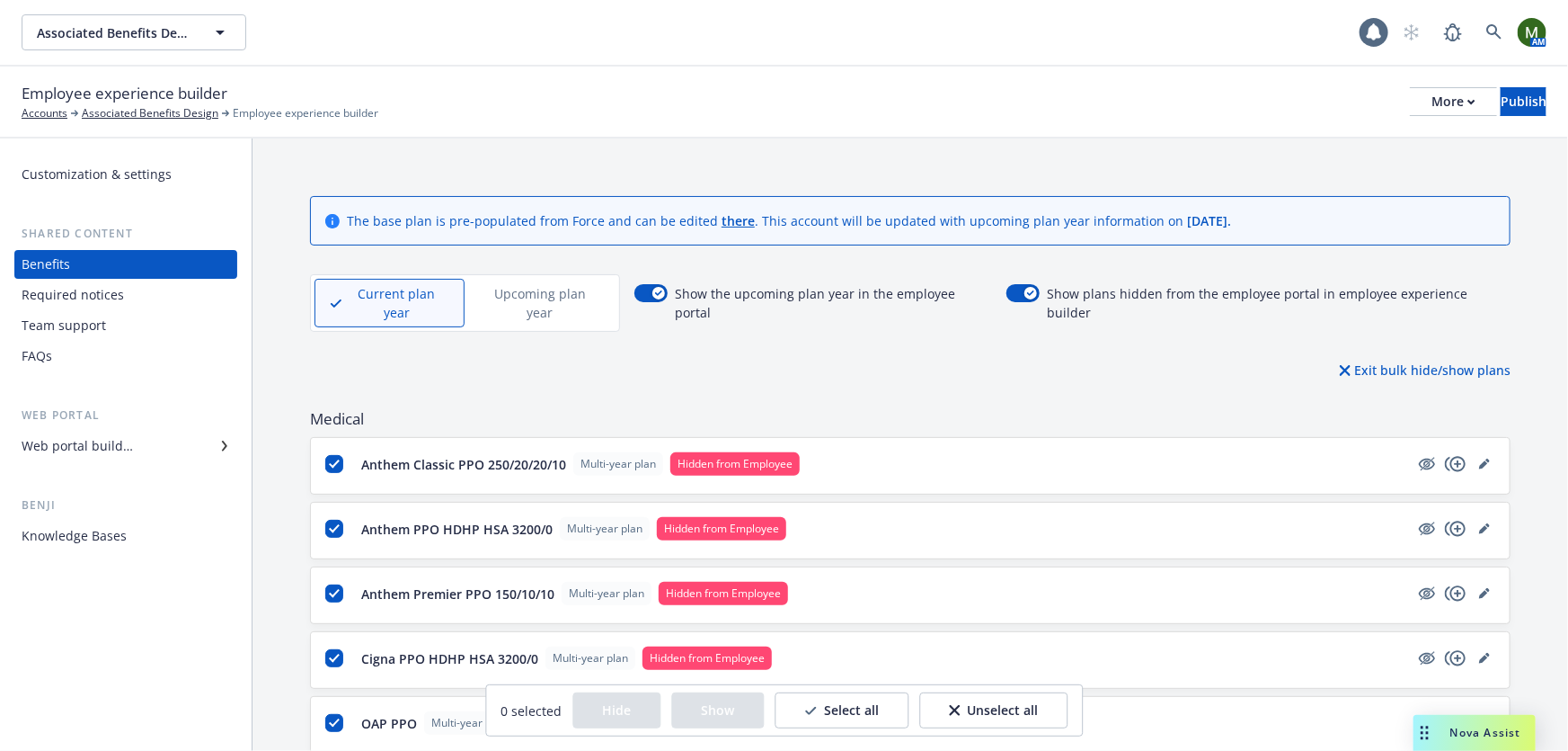
checkbox input "true"
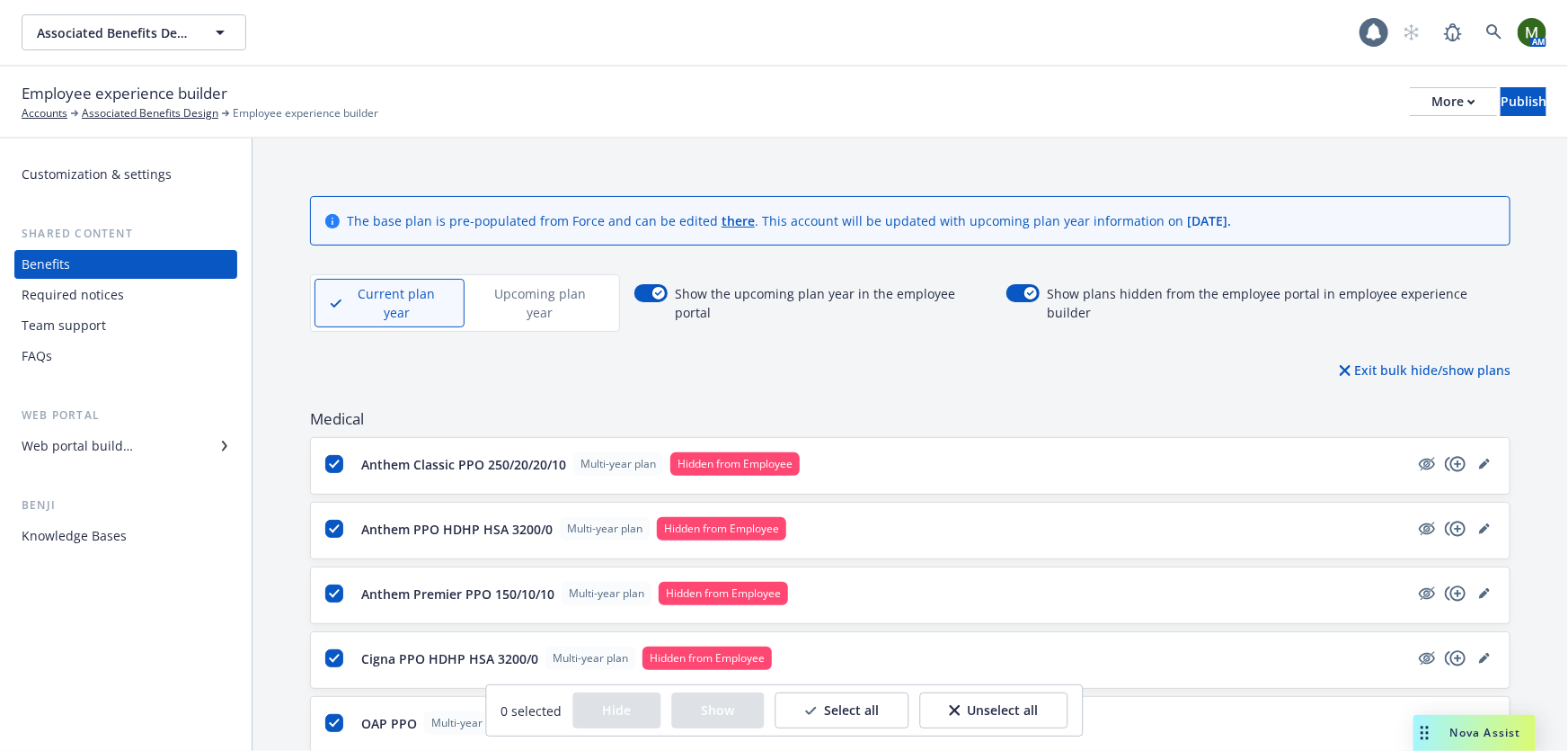
checkbox input "true"
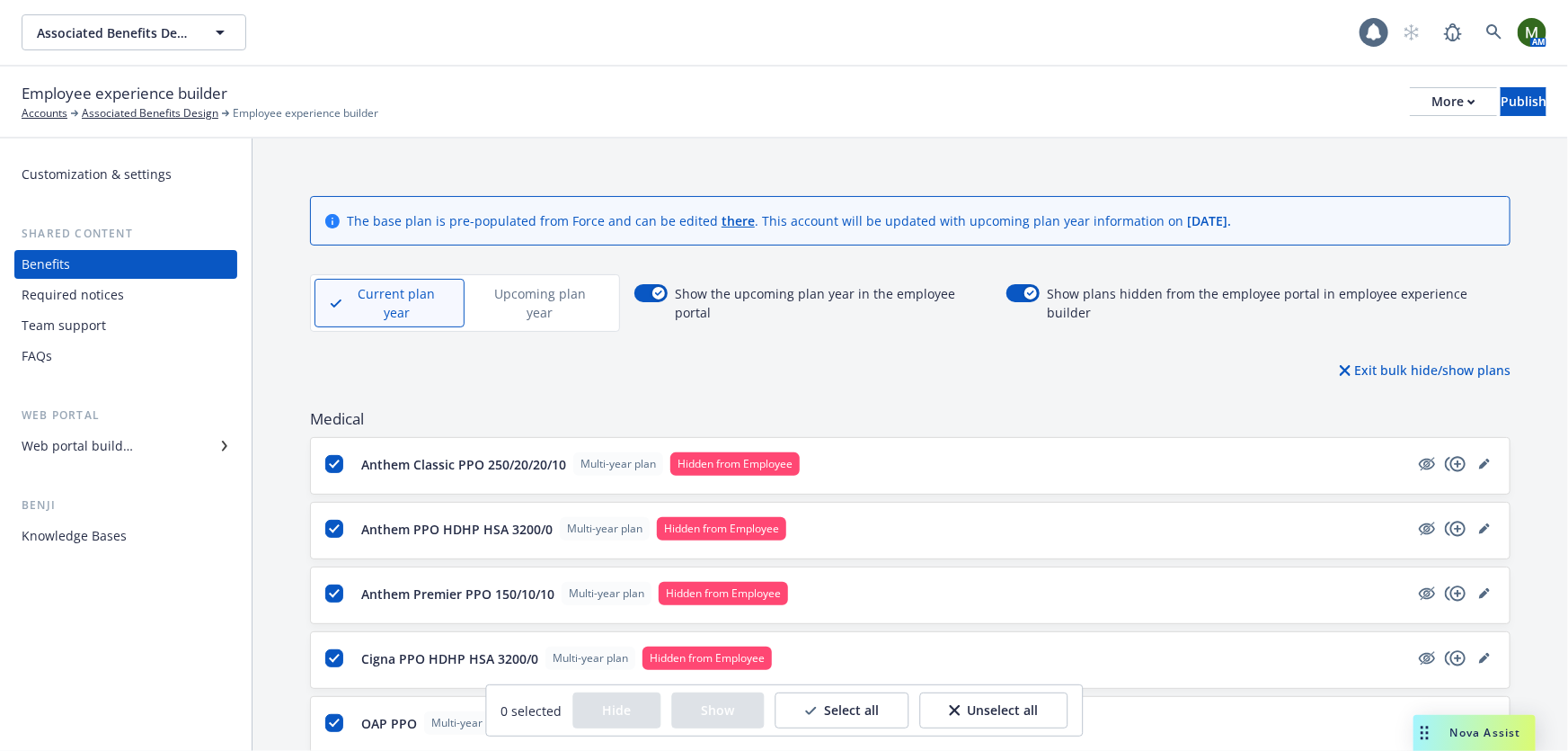
checkbox input "true"
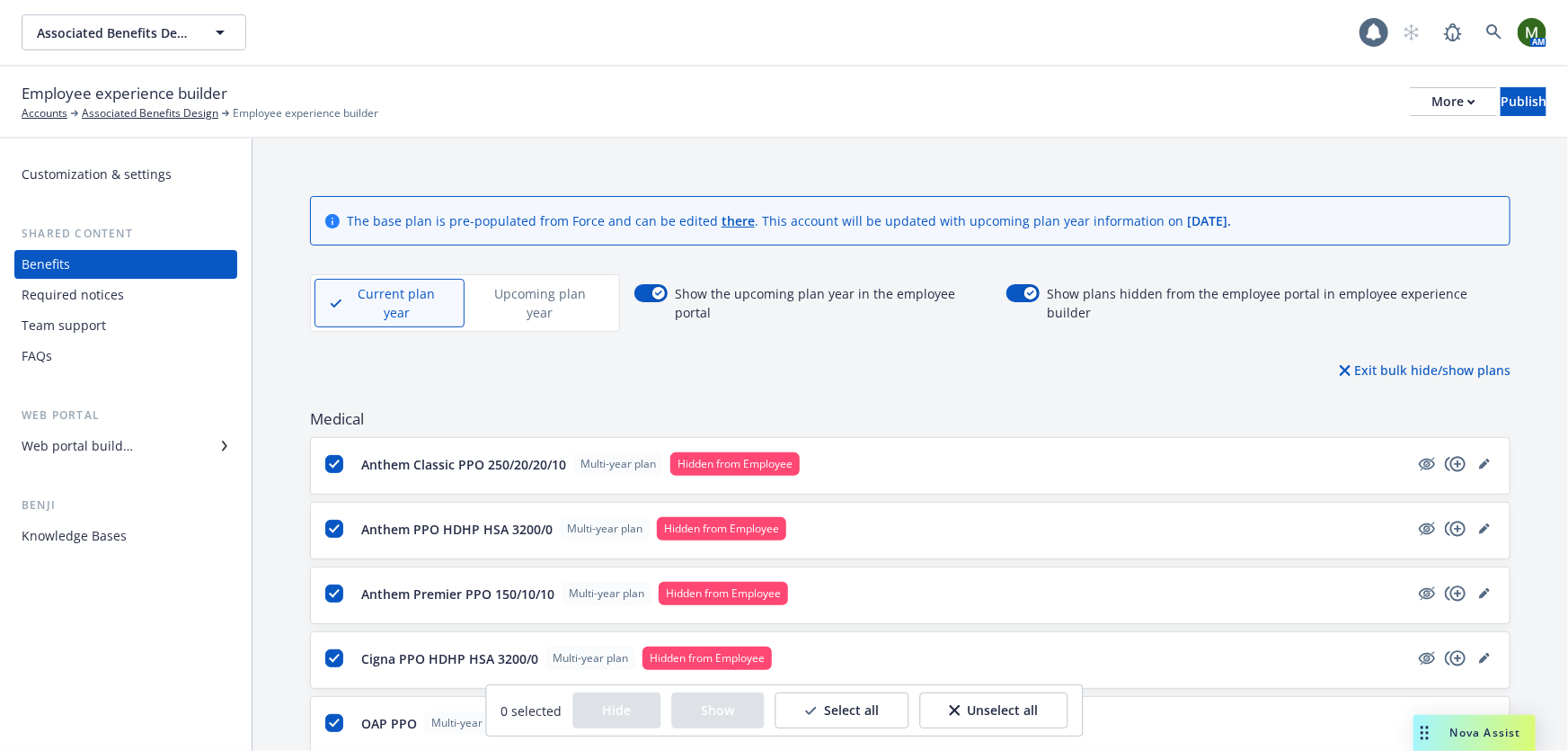
checkbox input "true"
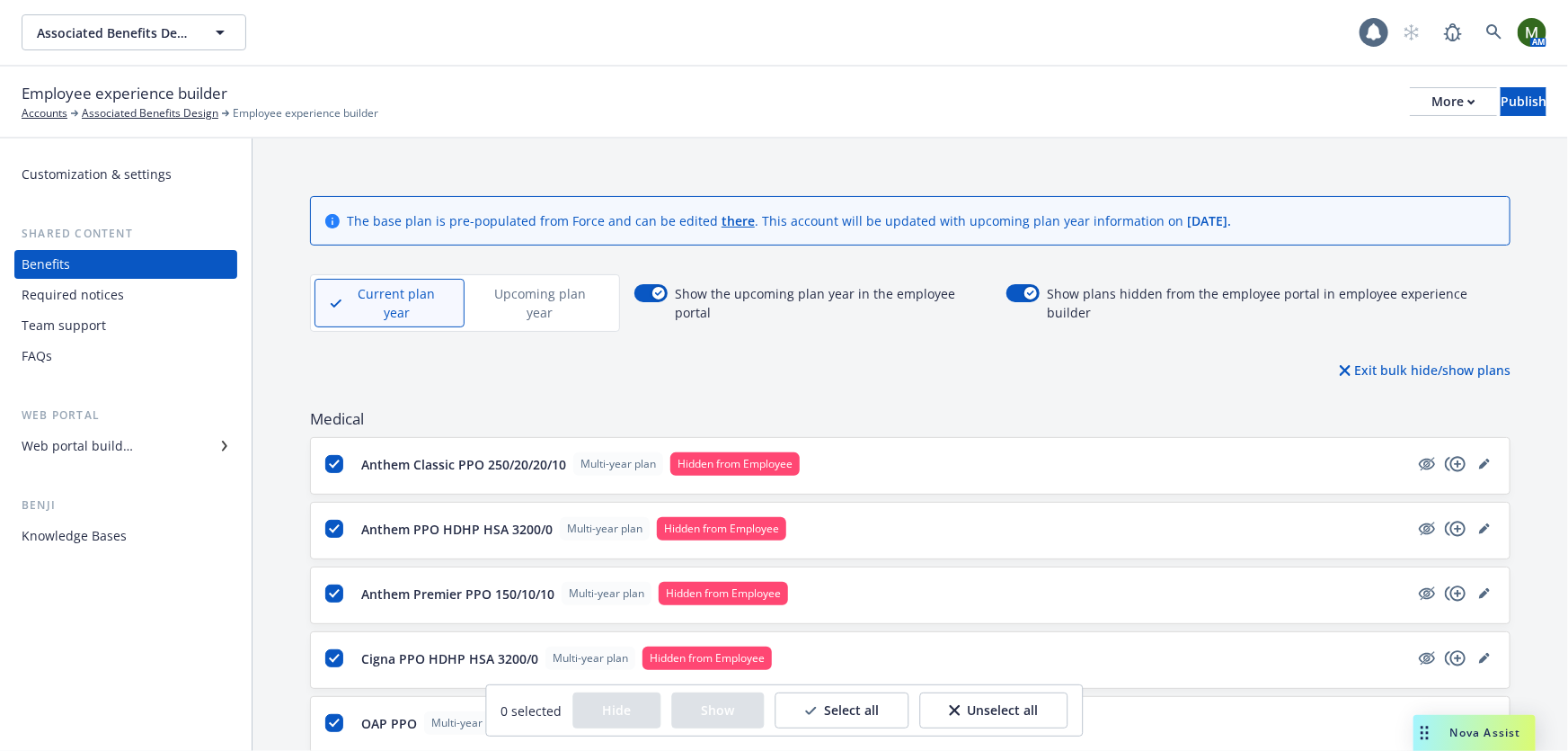
checkbox input "true"
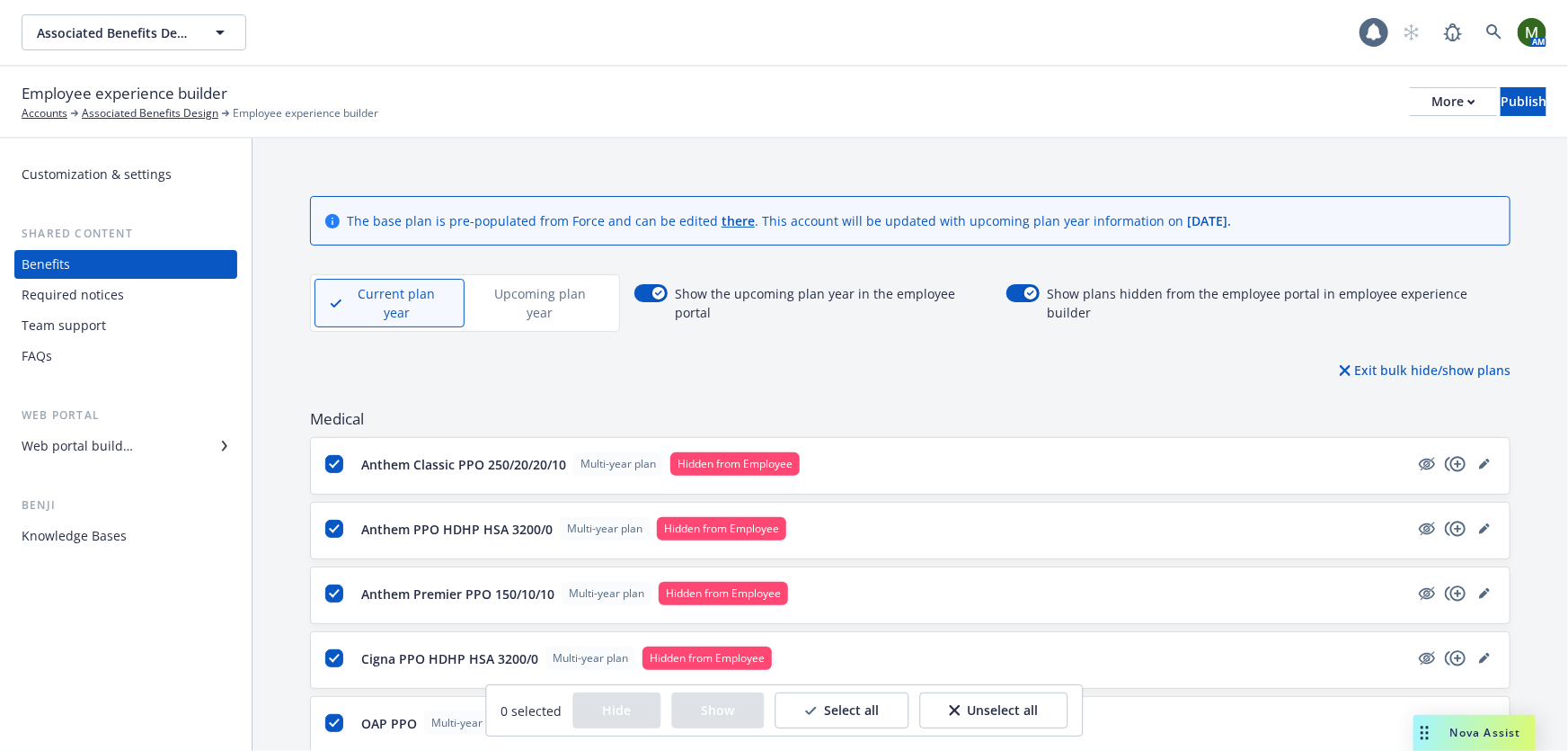
checkbox input "true"
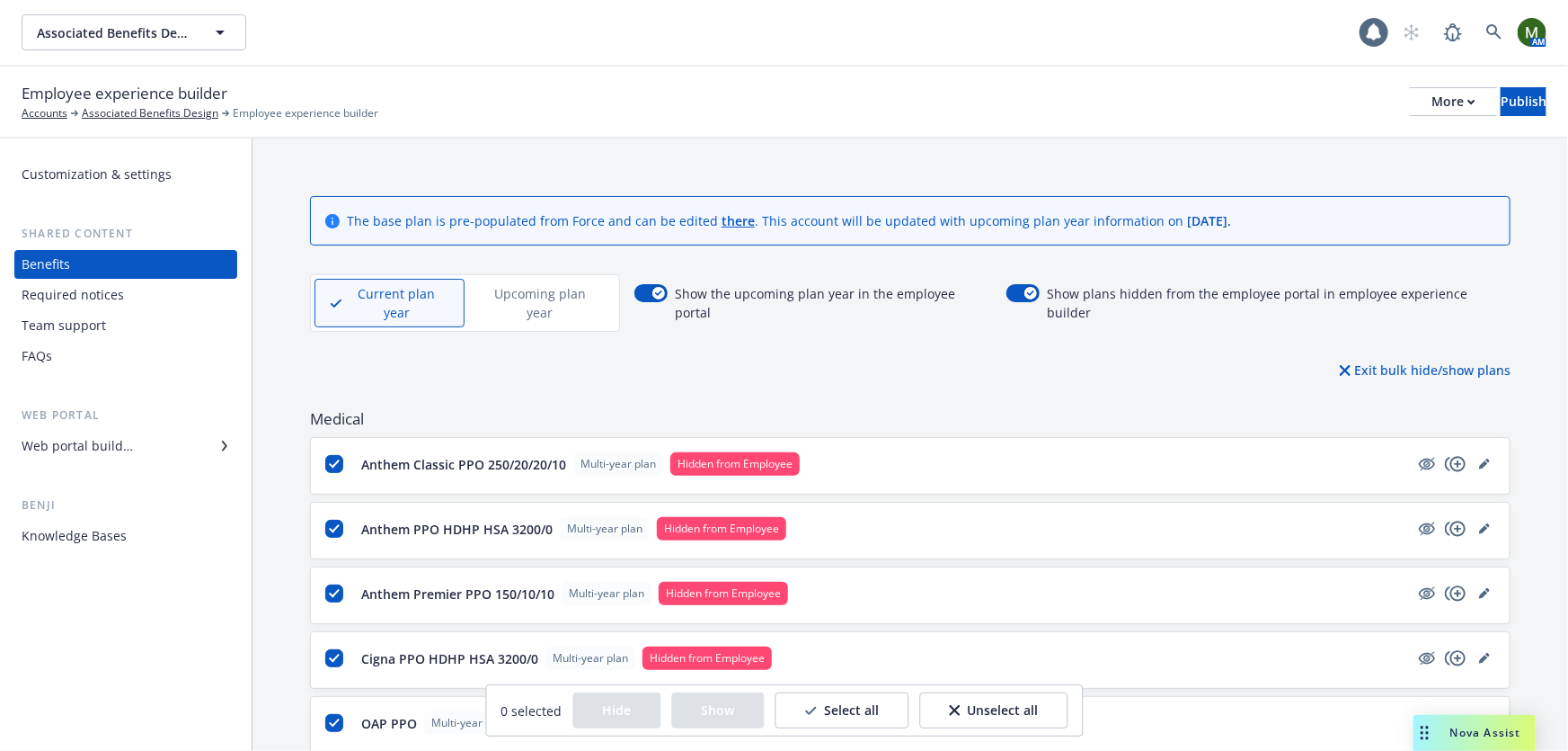
checkbox input "true"
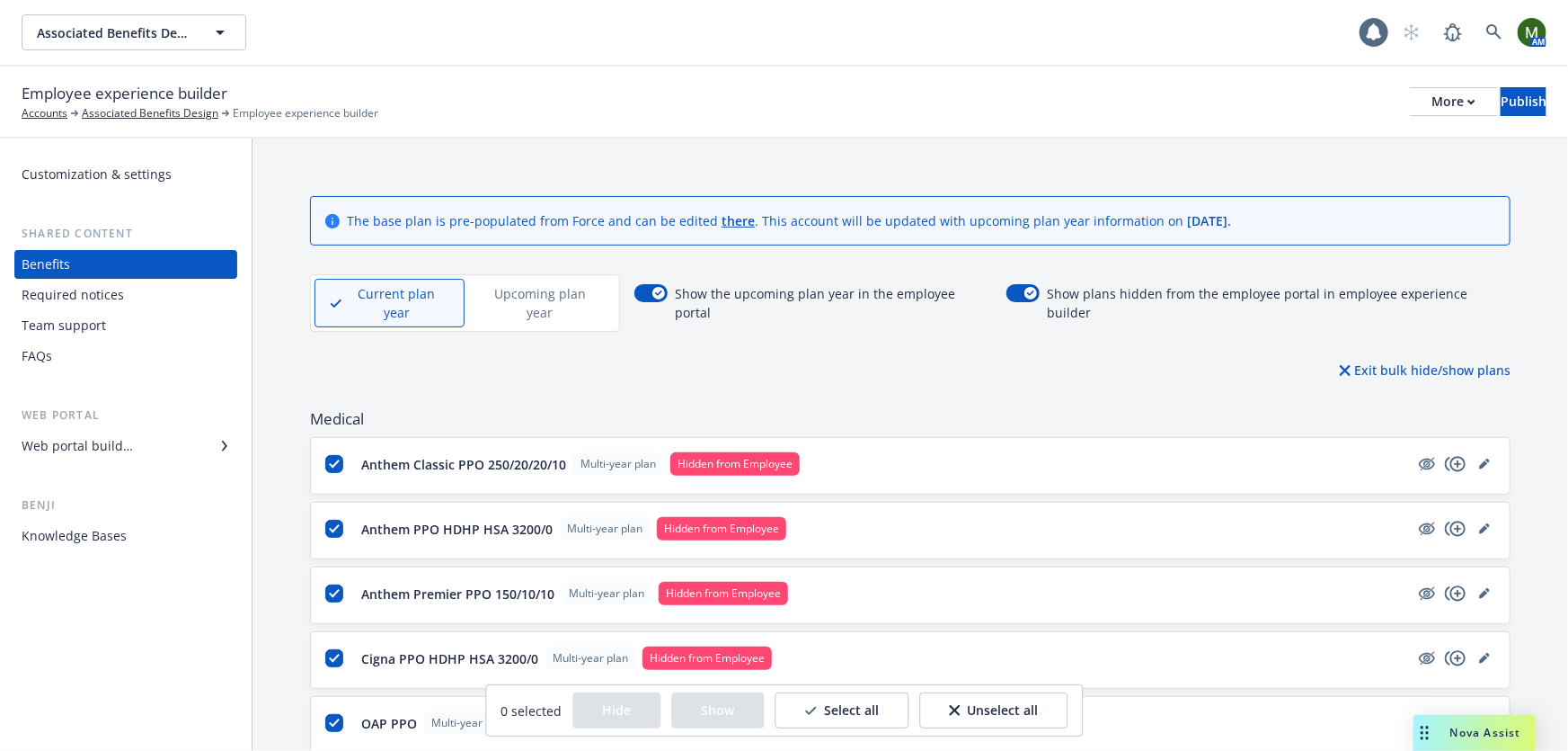
checkbox input "true"
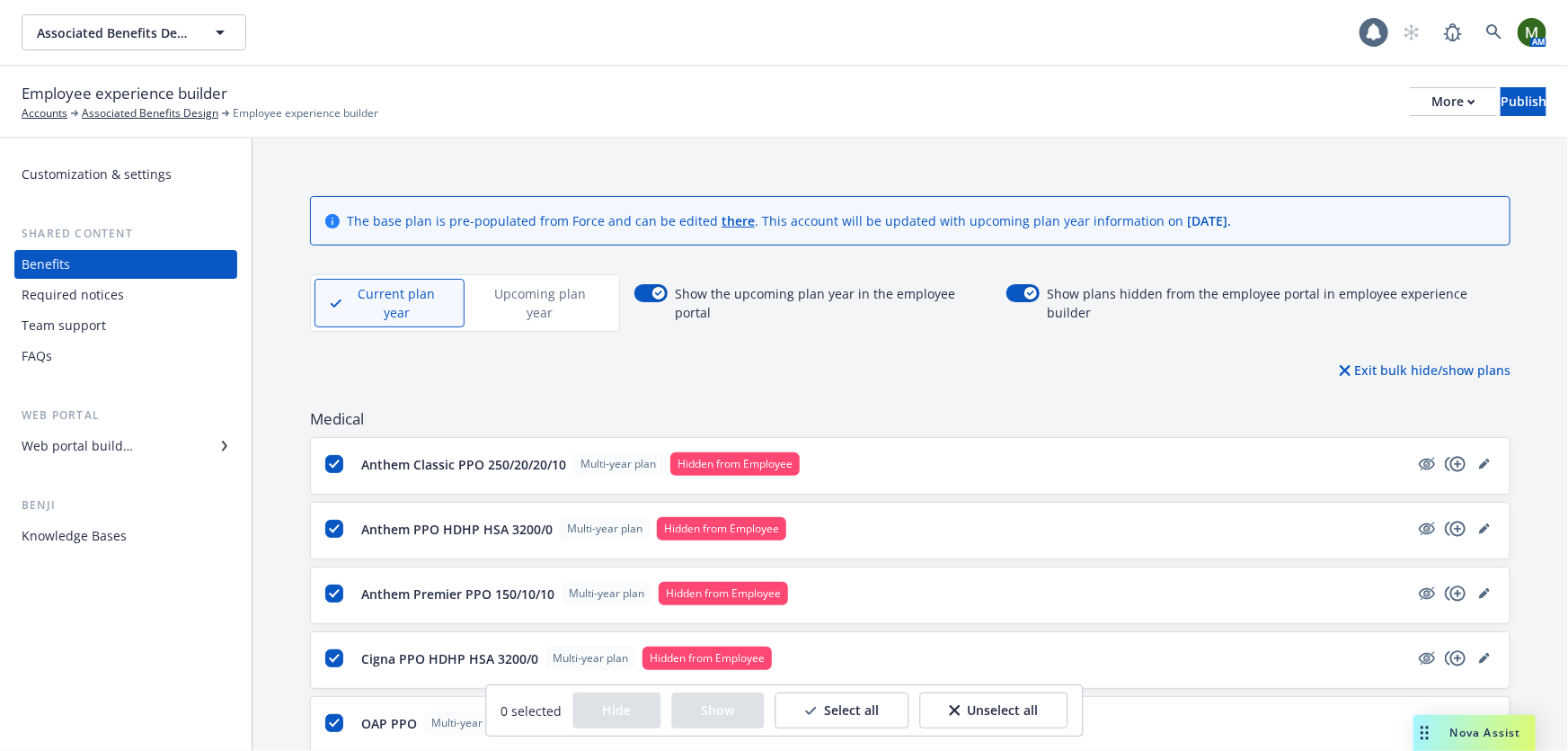
checkbox input "true"
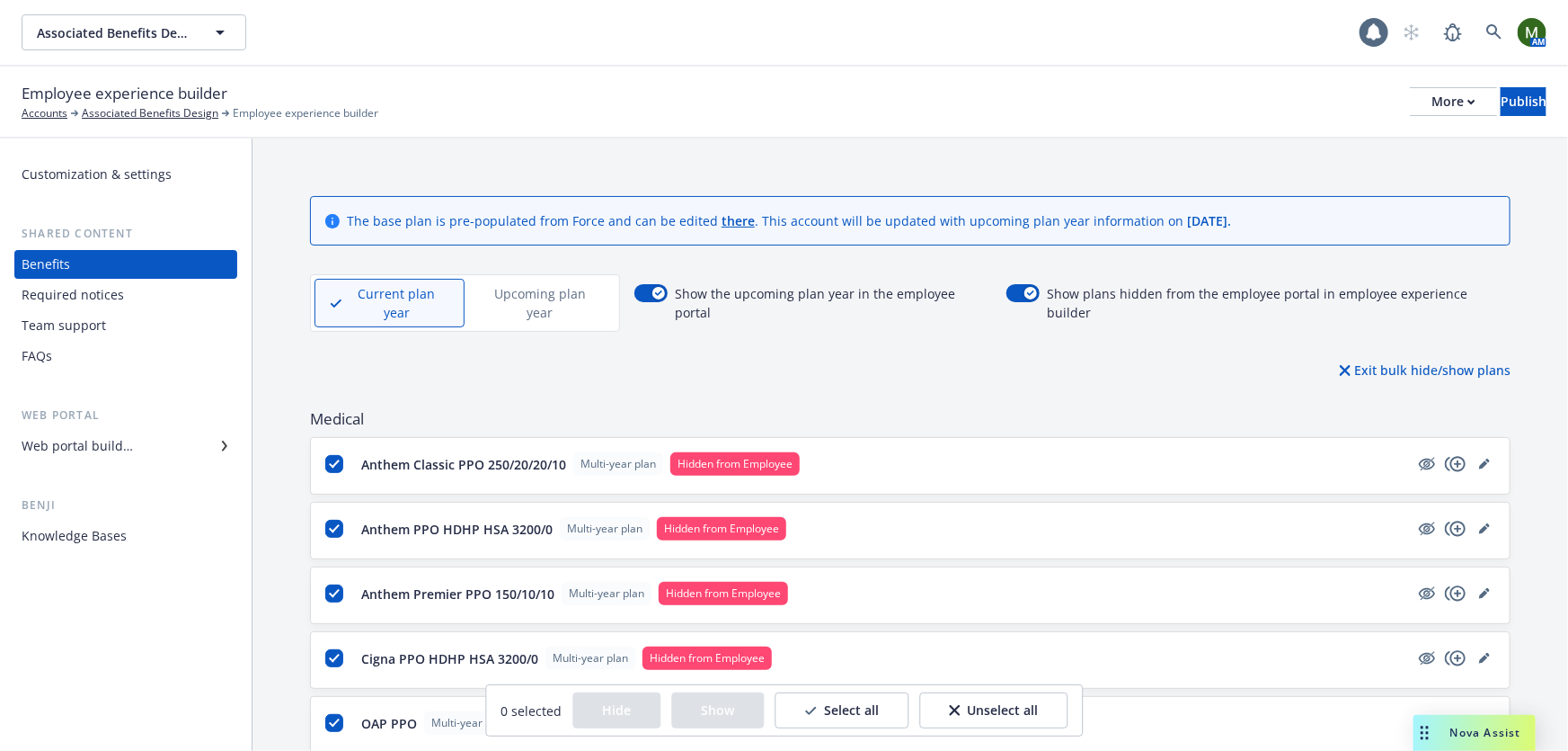
checkbox input "true"
click at [710, 709] on button "Show" at bounding box center [721, 710] width 93 height 36
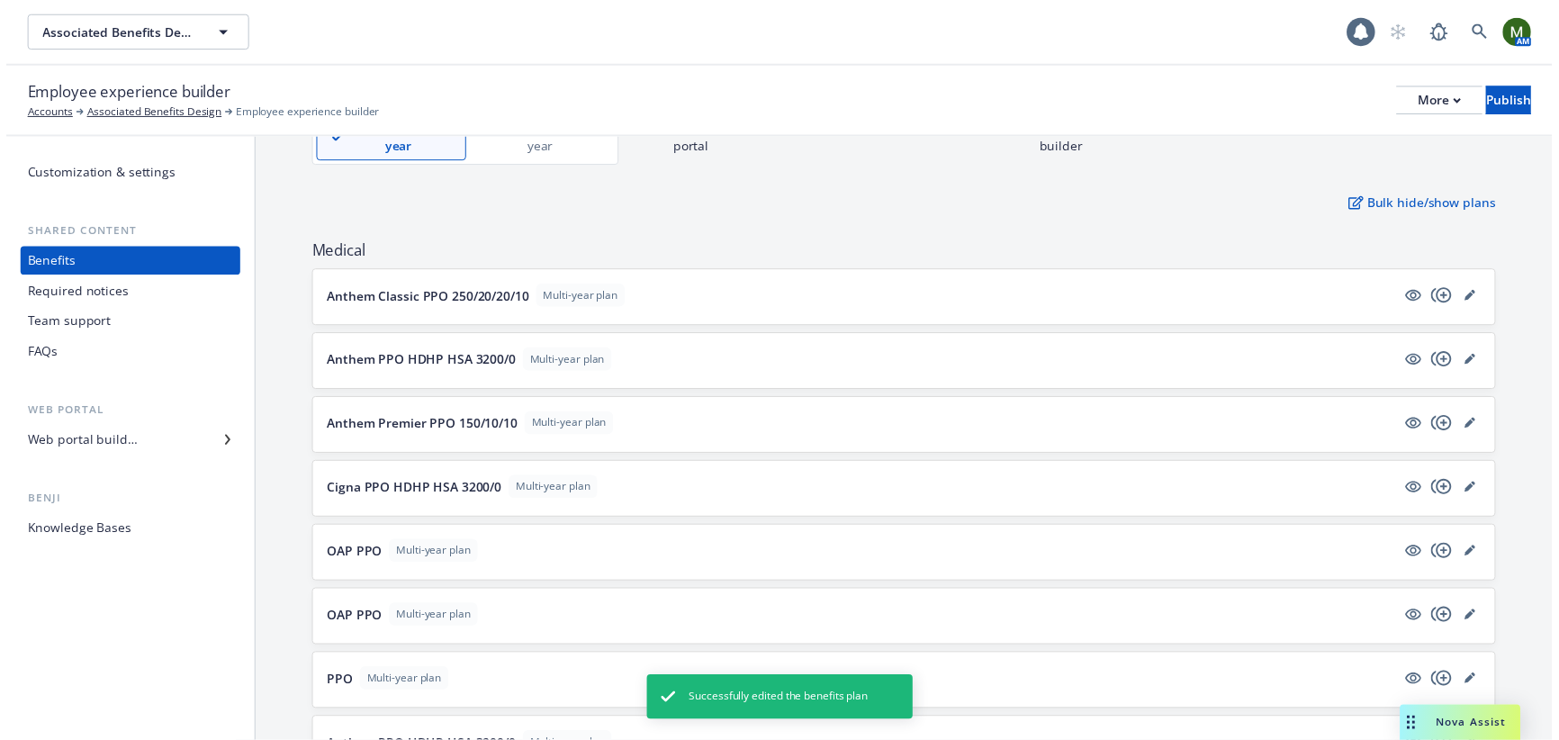
scroll to position [163, 0]
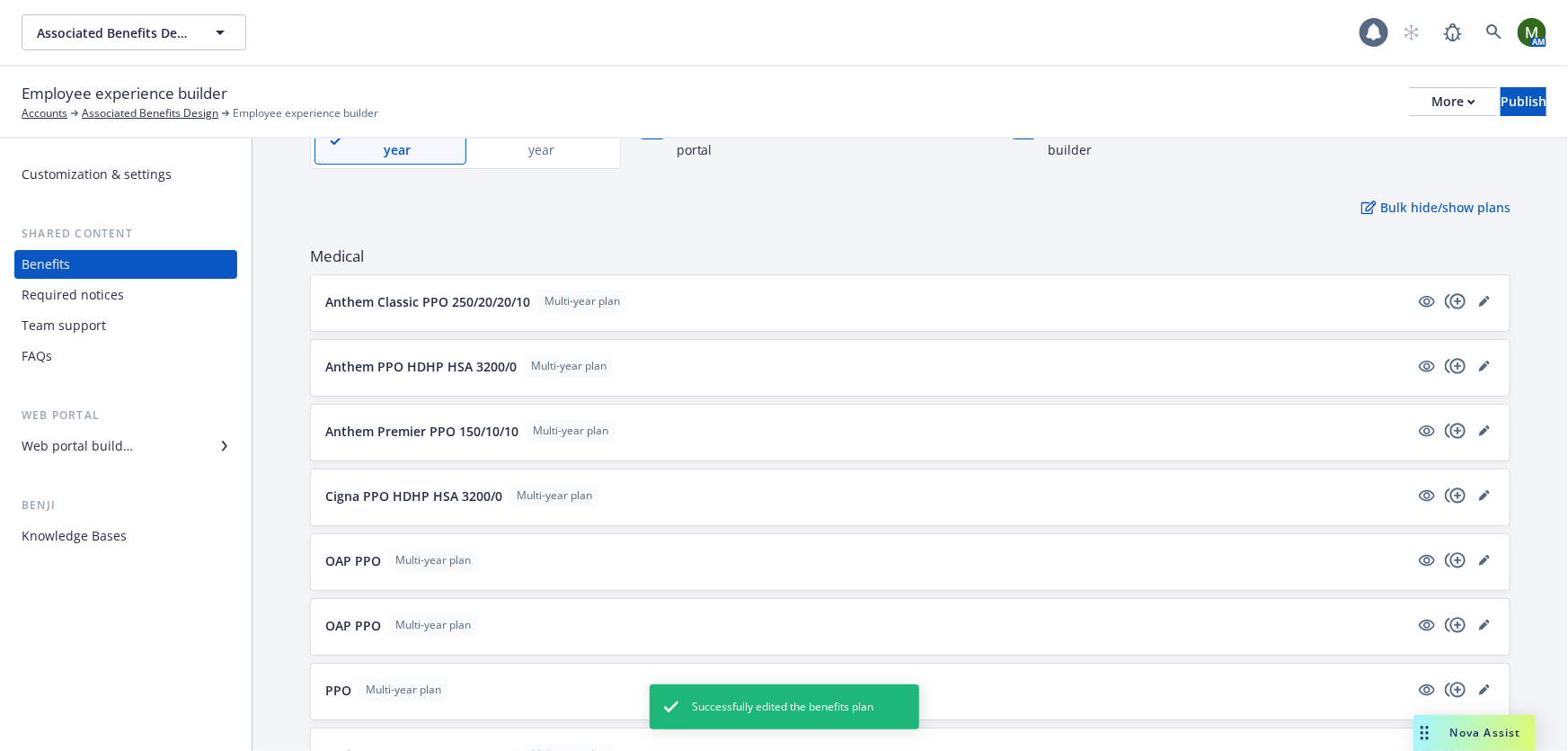
click at [1480, 291] on div at bounding box center [1455, 302] width 79 height 22
click at [1479, 296] on icon "editPencil" at bounding box center [1484, 301] width 11 height 11
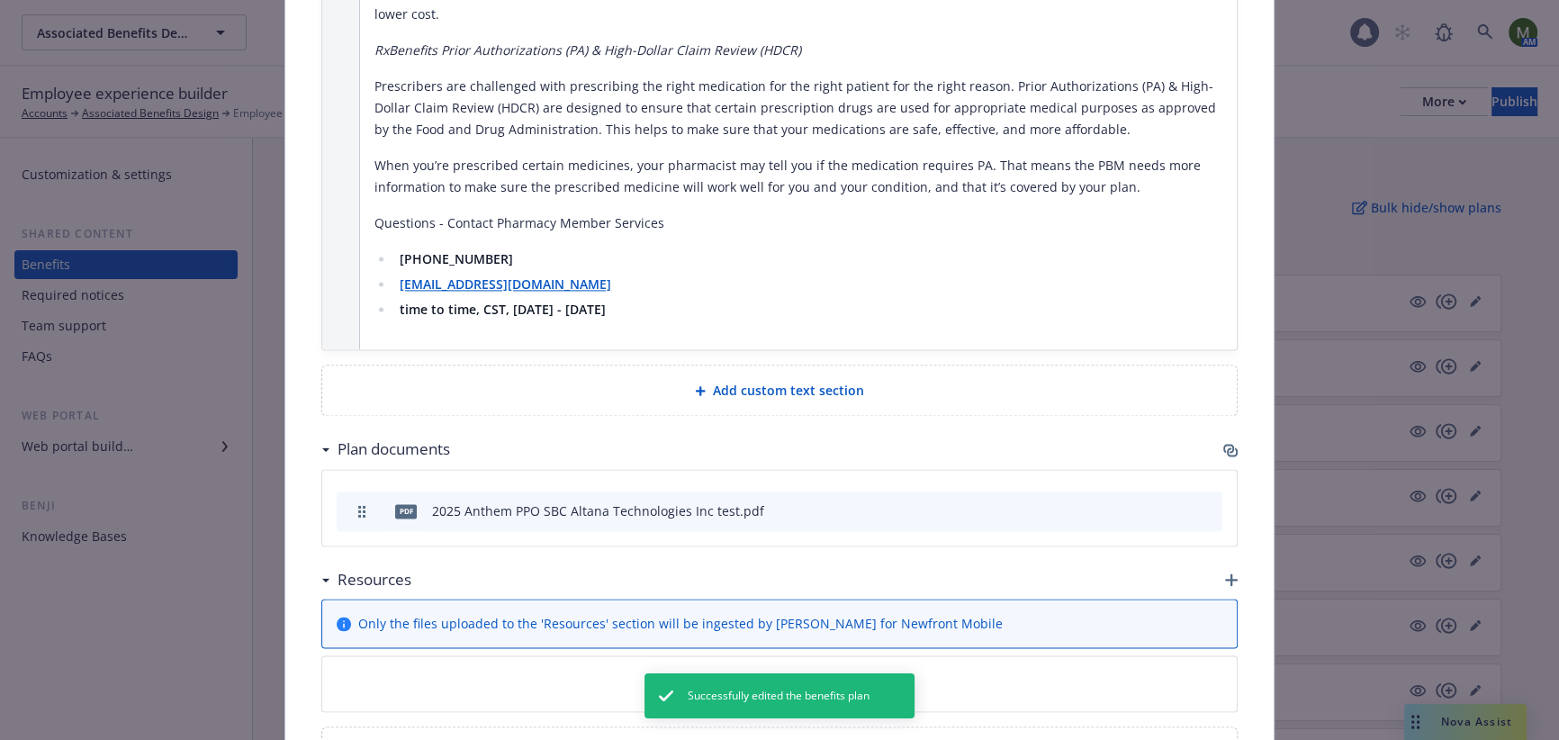
scroll to position [3132, 0]
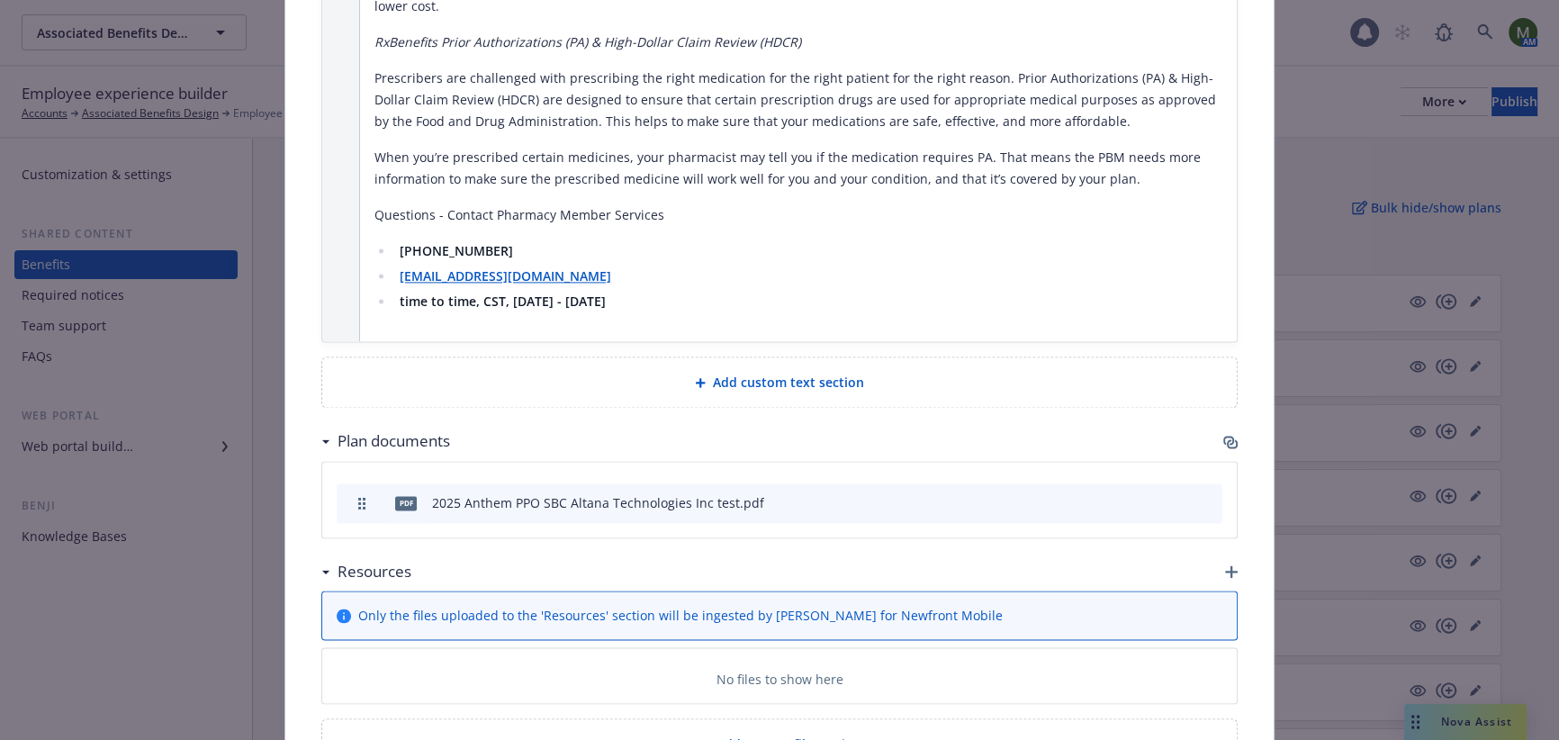
click at [1225, 565] on icon "button" at bounding box center [1231, 571] width 13 height 13
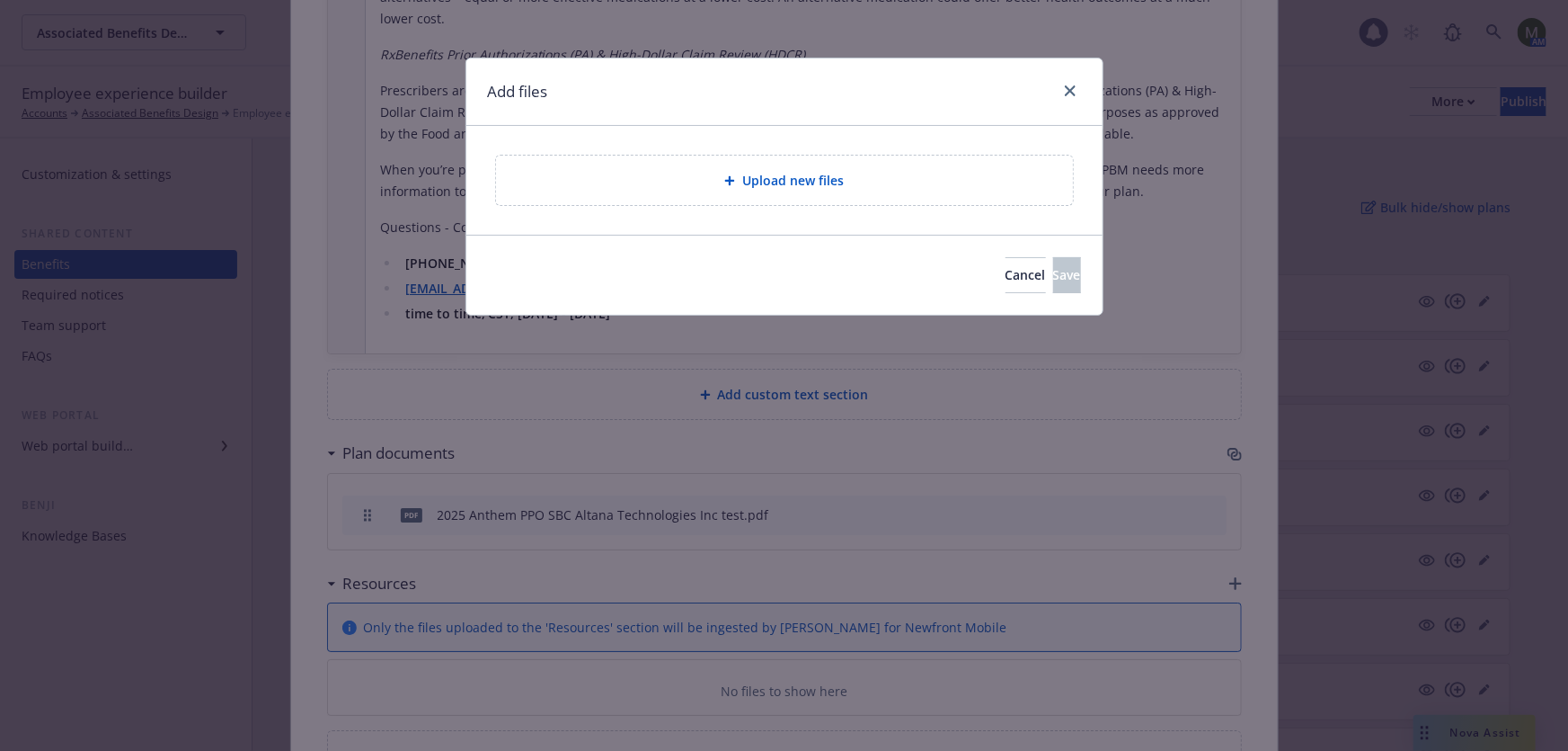
click at [789, 188] on span "Upload new files" at bounding box center [793, 180] width 102 height 19
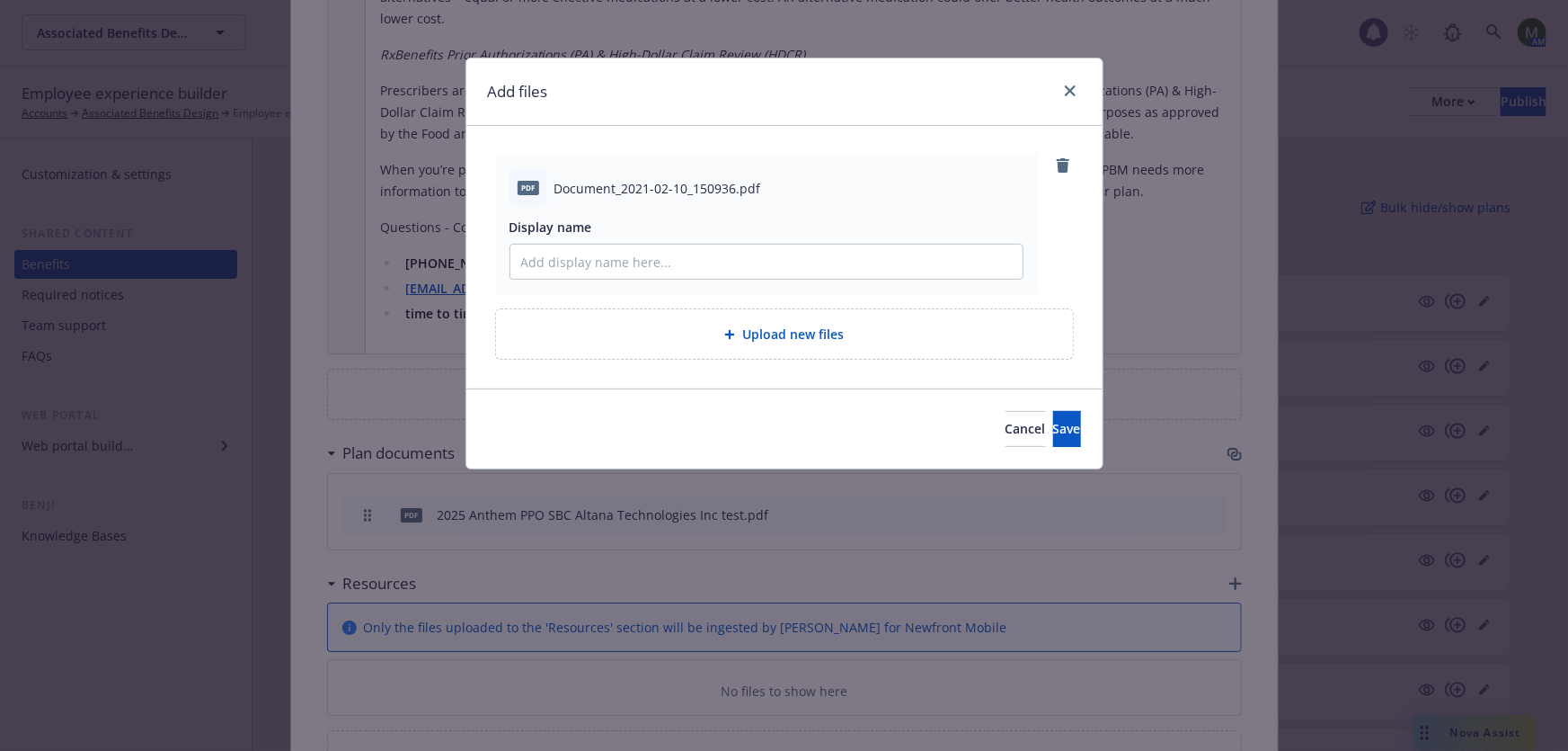
click at [761, 343] on span "Upload new files" at bounding box center [793, 334] width 102 height 19
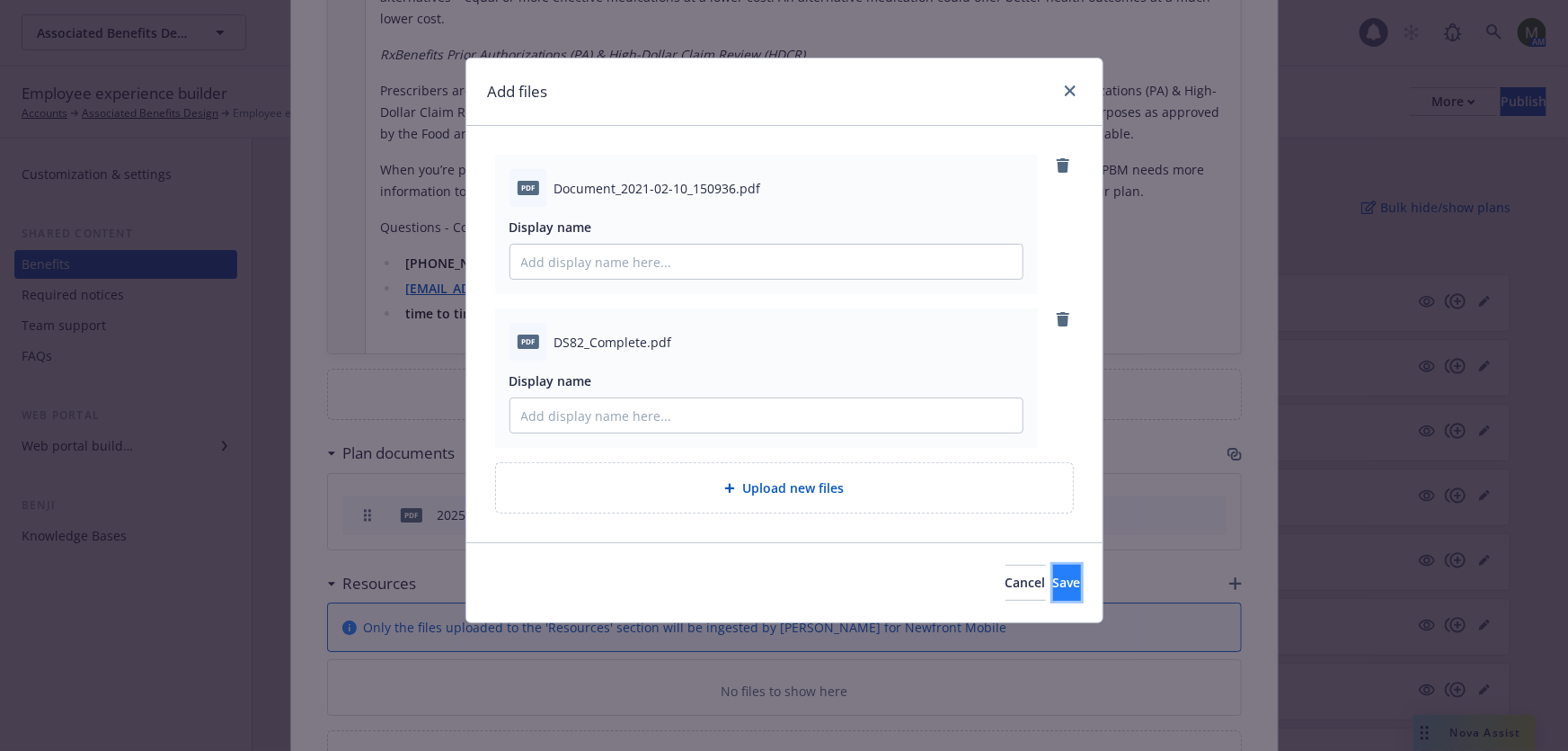
click at [1053, 575] on span "Save" at bounding box center [1067, 581] width 28 height 17
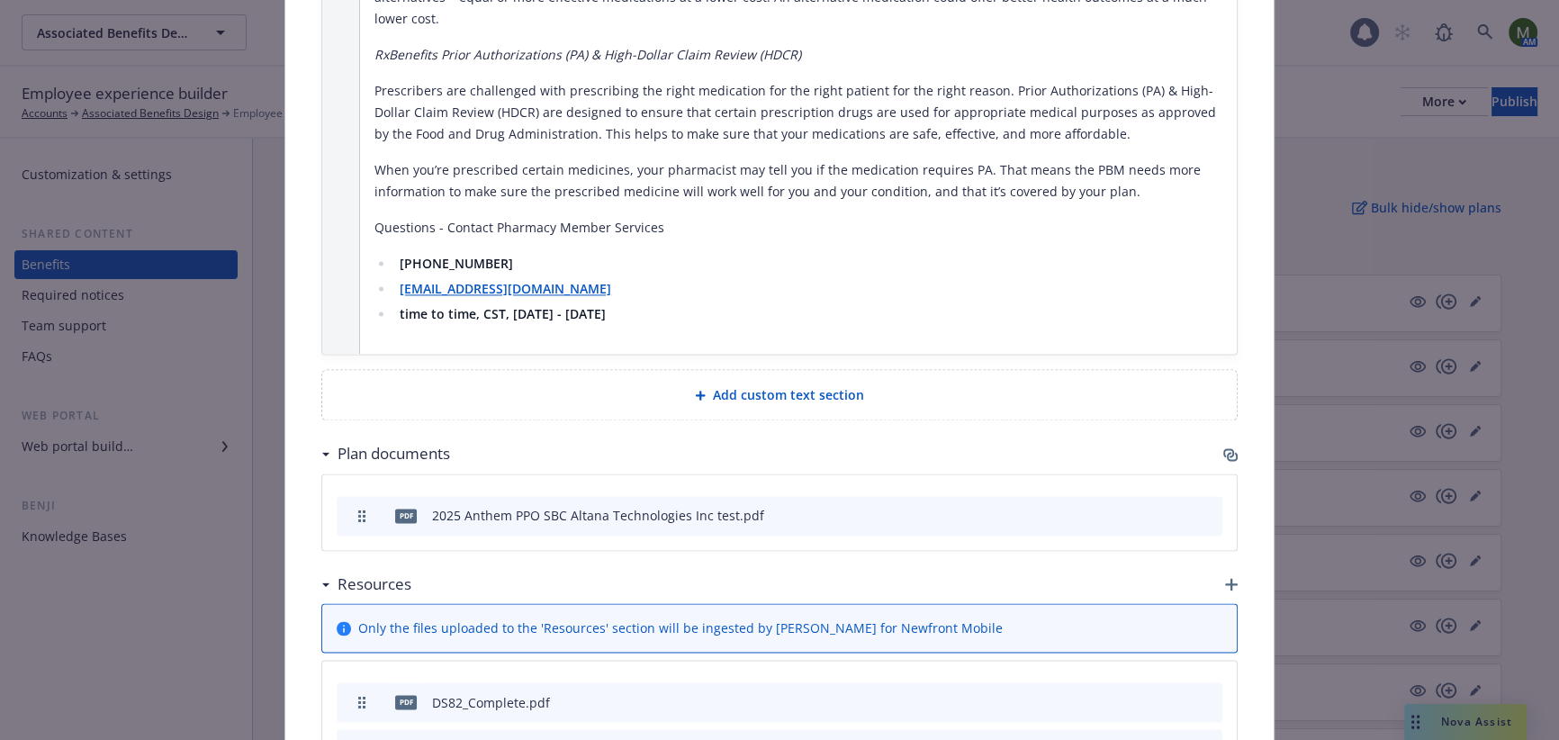
click at [1200, 694] on icon "archive file" at bounding box center [1206, 701] width 13 height 14
drag, startPoint x: 1202, startPoint y: 570, endPoint x: 706, endPoint y: 544, distance: 496.7
click at [1202, 694] on icon "archive file" at bounding box center [1206, 701] width 13 height 14
type textarea "x"
